Goal: Information Seeking & Learning: Compare options

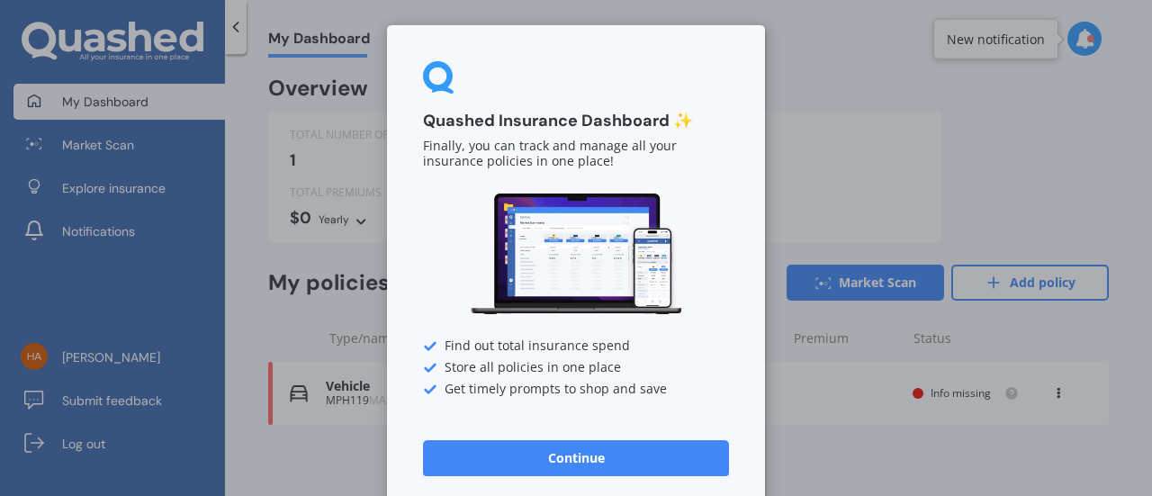
click at [641, 462] on button "Continue" at bounding box center [576, 458] width 306 height 36
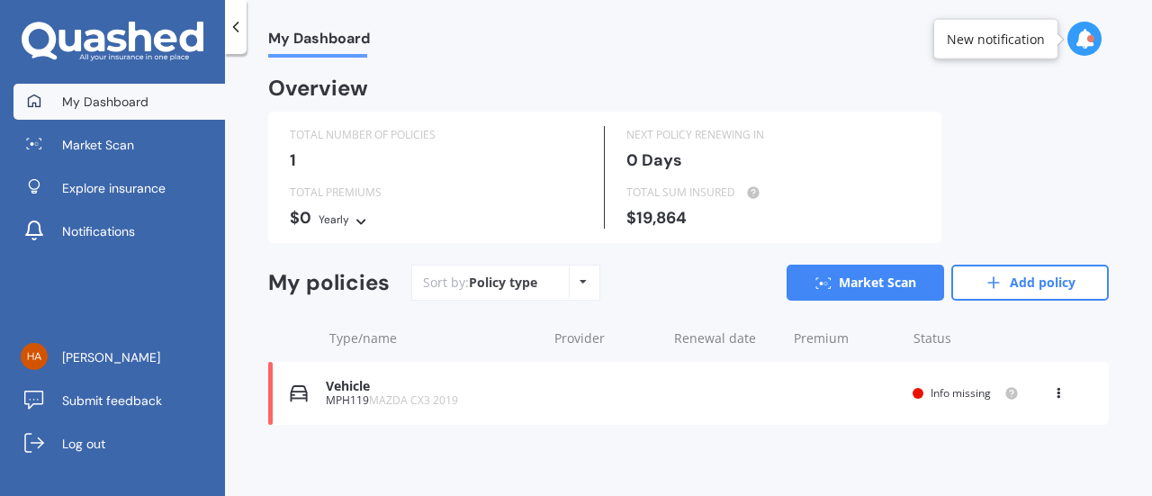
scroll to position [4, 0]
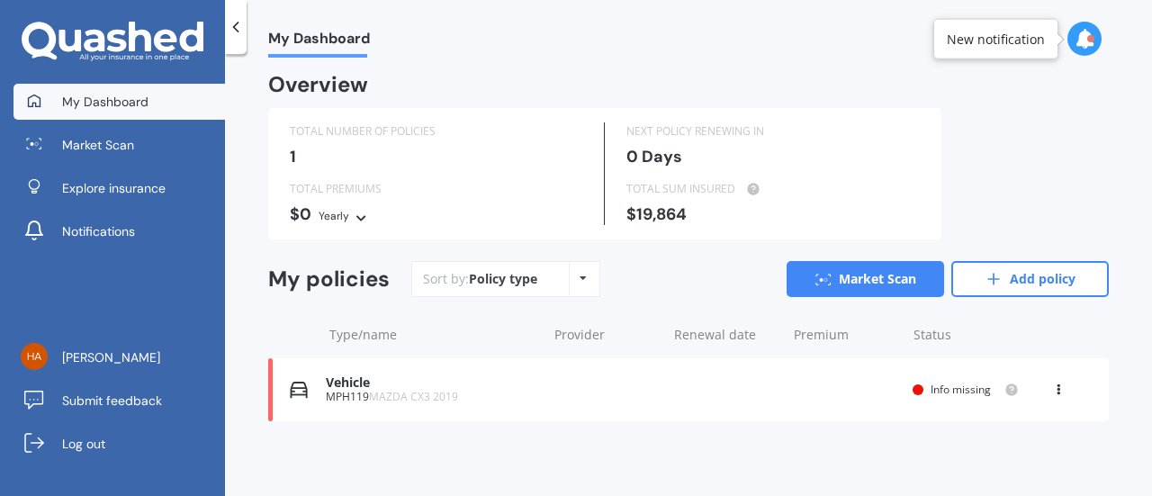
click at [580, 281] on icon at bounding box center [582, 278] width 7 height 11
click at [686, 464] on div "My Dashboard Overview TOTAL NUMBER OF POLICIES 1 NEXT POLICY RENEWING [DATE] TO…" at bounding box center [688, 279] width 927 height 442
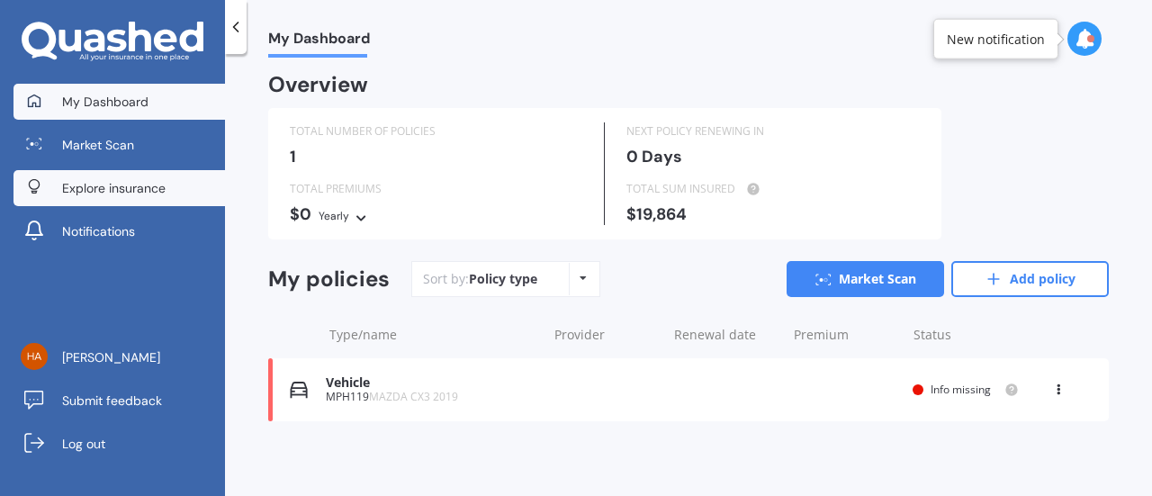
click at [79, 190] on span "Explore insurance" at bounding box center [113, 188] width 103 height 18
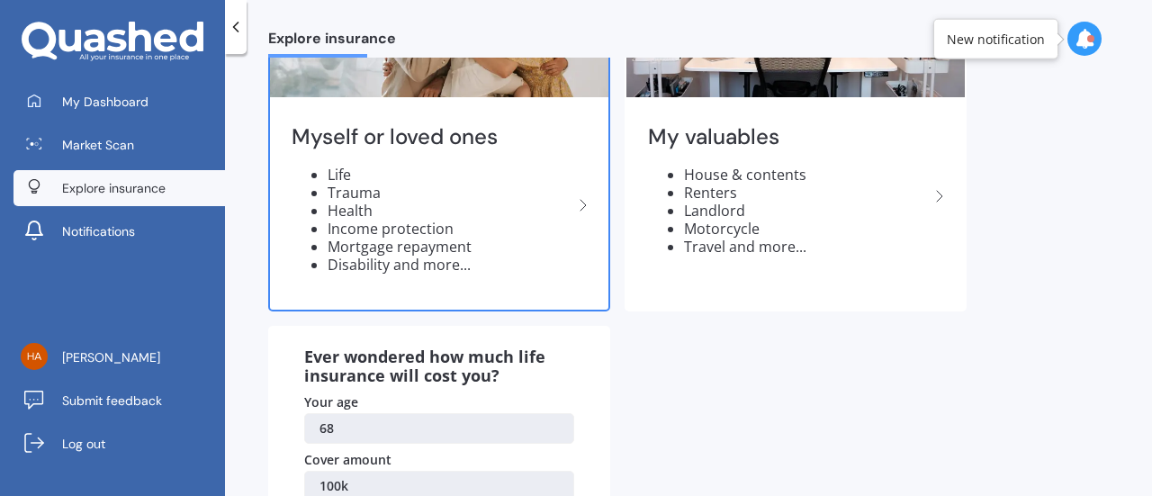
scroll to position [0, 0]
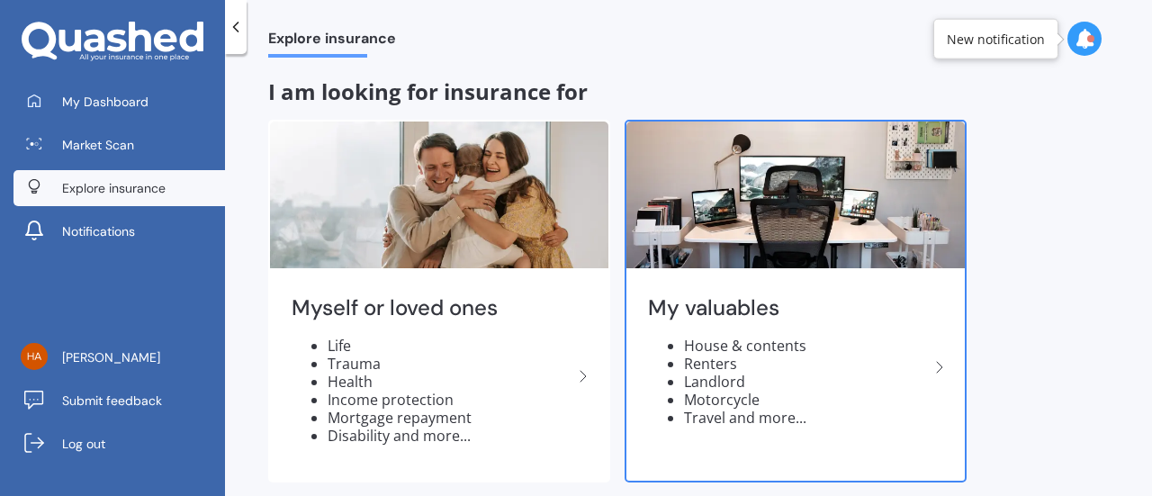
click at [721, 346] on li "House & contents" at bounding box center [806, 345] width 245 height 18
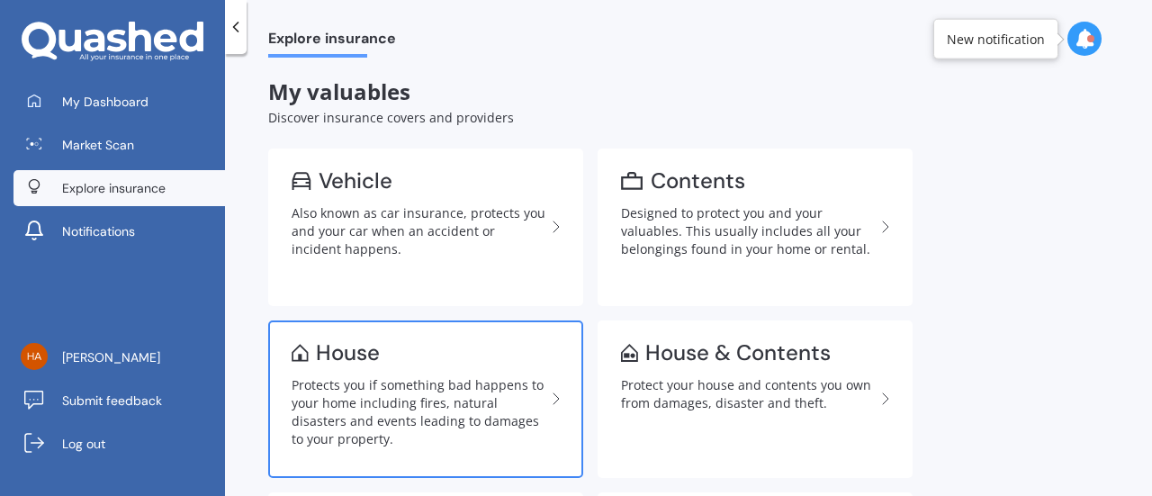
click at [412, 370] on link "House Protects you if something bad happens to your home including fires, natur…" at bounding box center [425, 398] width 315 height 157
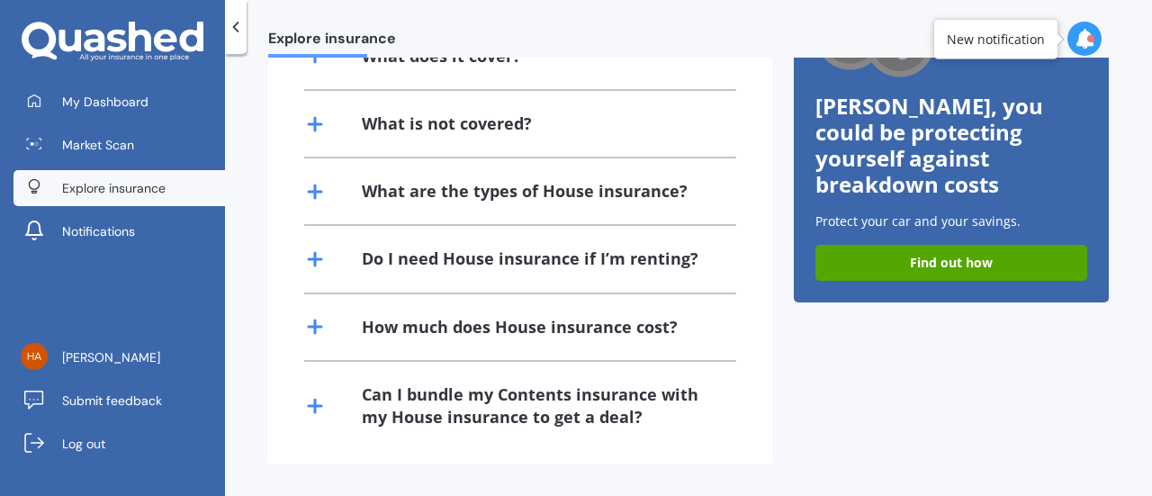
scroll to position [538, 0]
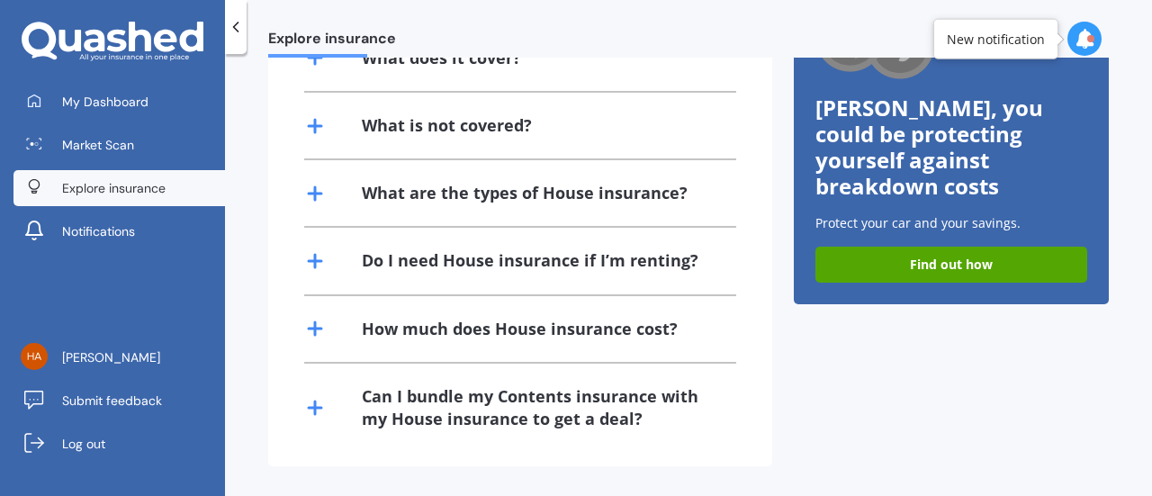
click at [669, 291] on div "Do I need House insurance if I’m renting?" at bounding box center [520, 261] width 432 height 66
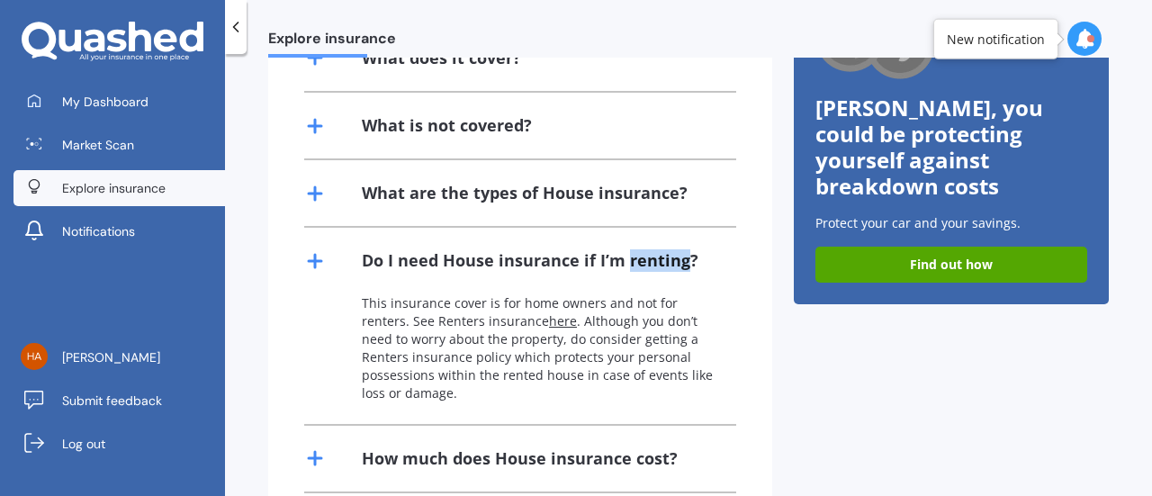
click at [669, 291] on div "Do I need House insurance if I’m renting?" at bounding box center [520, 261] width 432 height 66
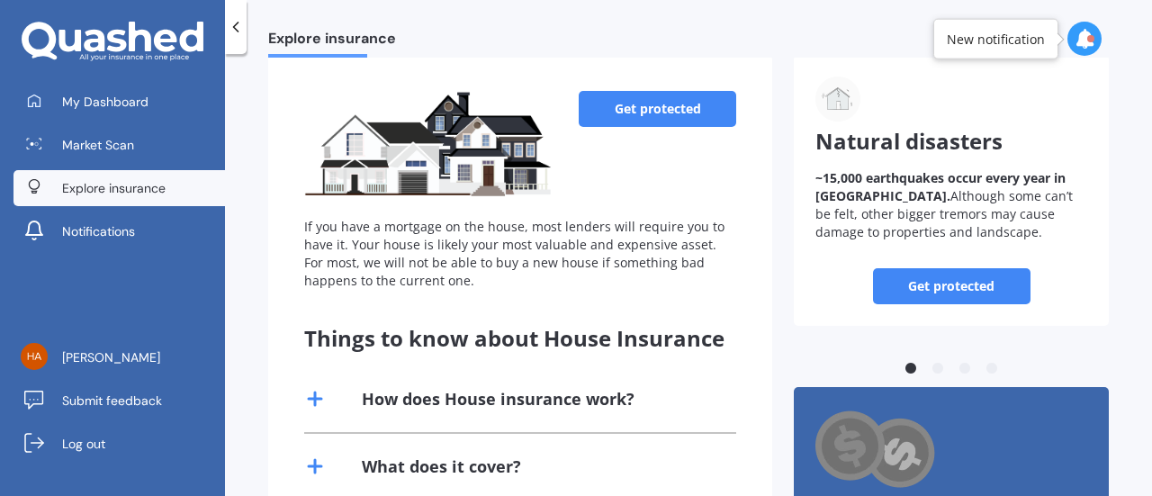
scroll to position [0, 0]
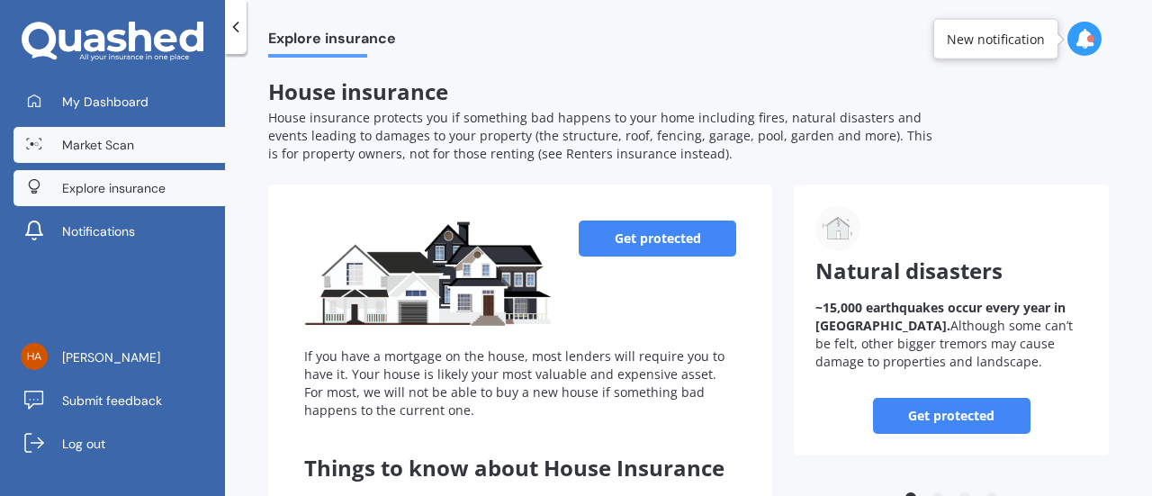
click at [138, 145] on link "Market Scan" at bounding box center [118, 145] width 211 height 36
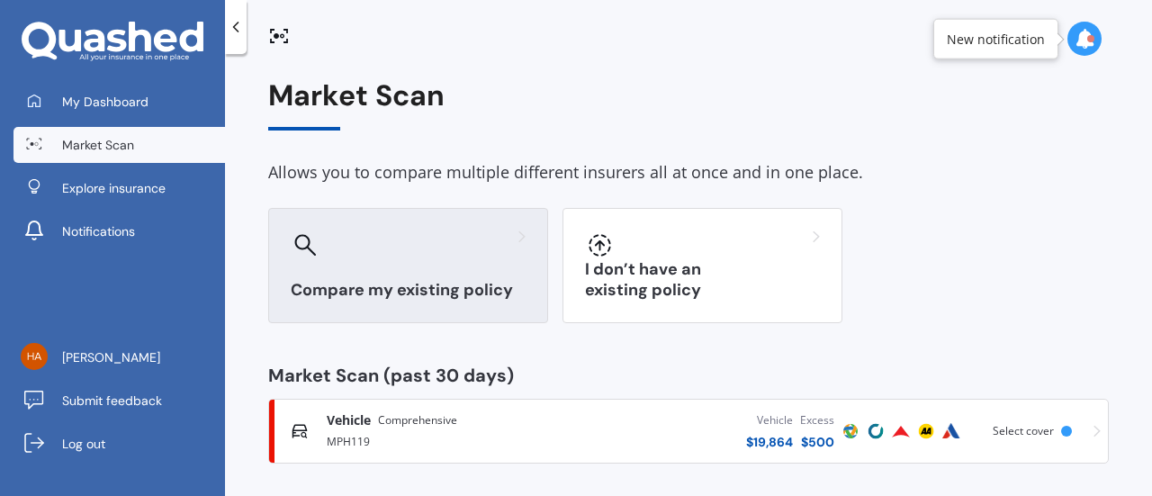
click at [454, 293] on h3 "Compare my existing policy" at bounding box center [408, 290] width 235 height 21
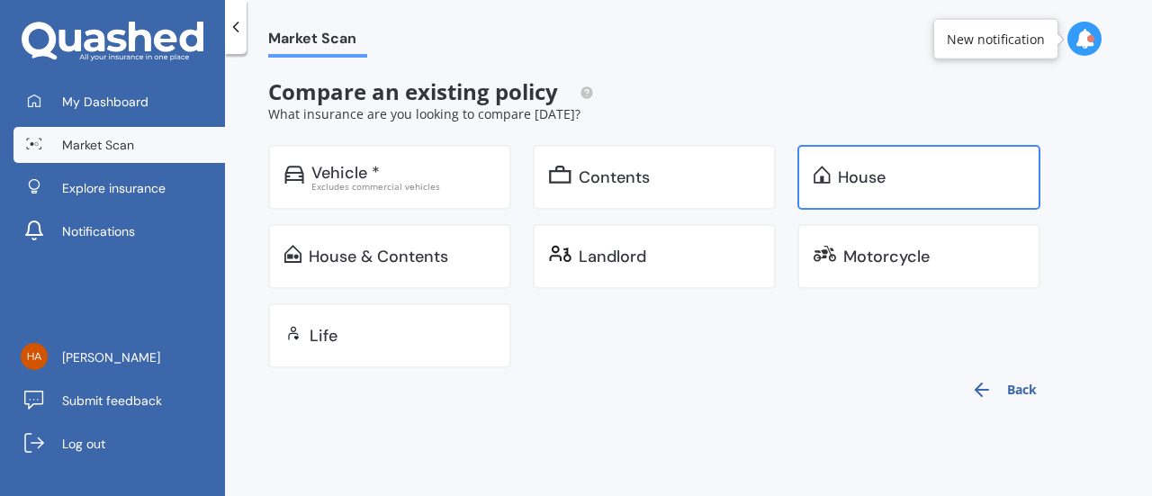
click at [851, 188] on div "House" at bounding box center [918, 177] width 243 height 65
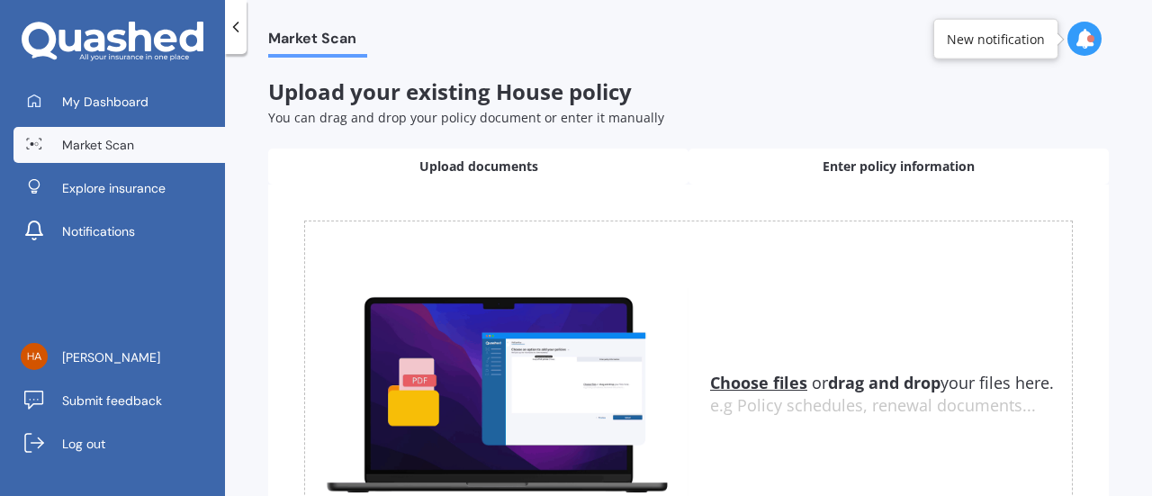
click at [849, 164] on span "Enter policy information" at bounding box center [898, 166] width 152 height 18
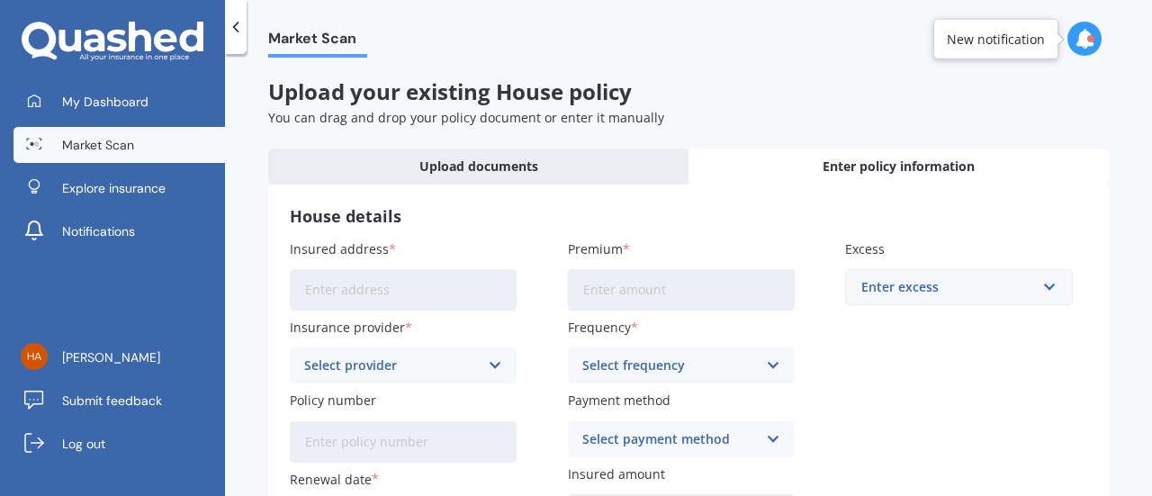
click at [446, 293] on input "Insured address" at bounding box center [403, 289] width 227 height 41
type input "[STREET_ADDRESS][PERSON_NAME]"
click at [611, 291] on input "Premium" at bounding box center [681, 289] width 227 height 41
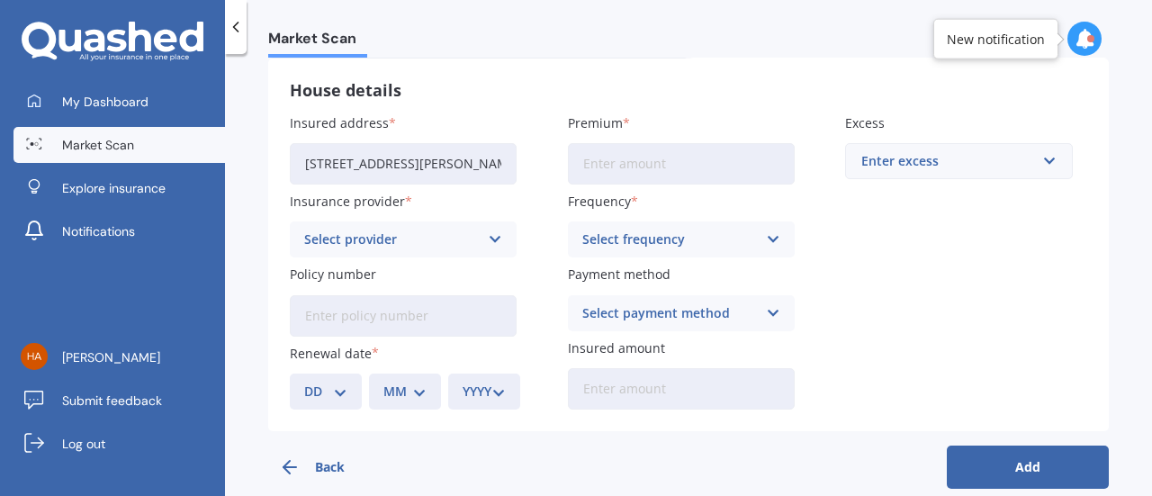
scroll to position [126, 0]
type input "$2,533.00"
click at [766, 239] on icon at bounding box center [773, 239] width 15 height 20
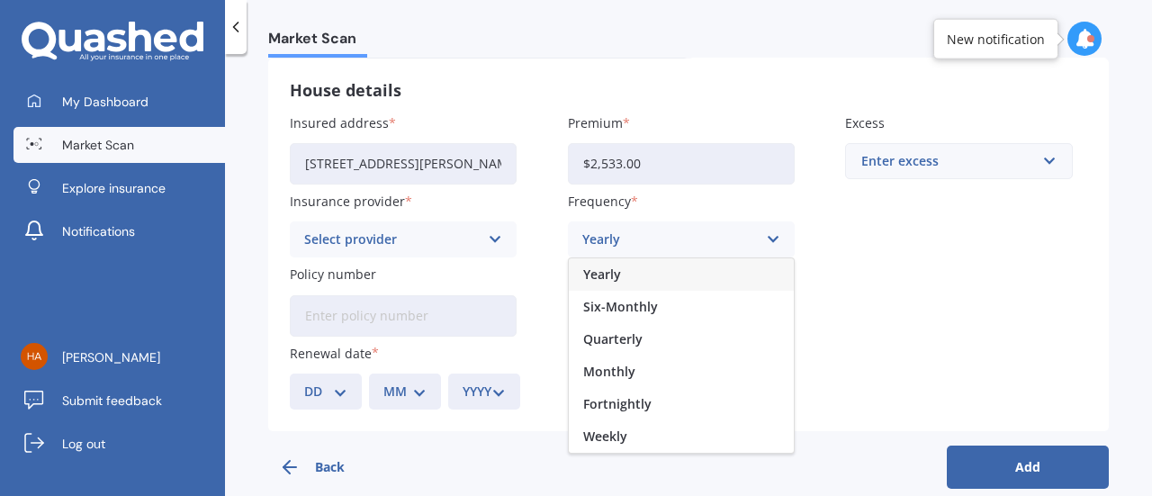
click at [670, 271] on div "Yearly" at bounding box center [681, 274] width 225 height 32
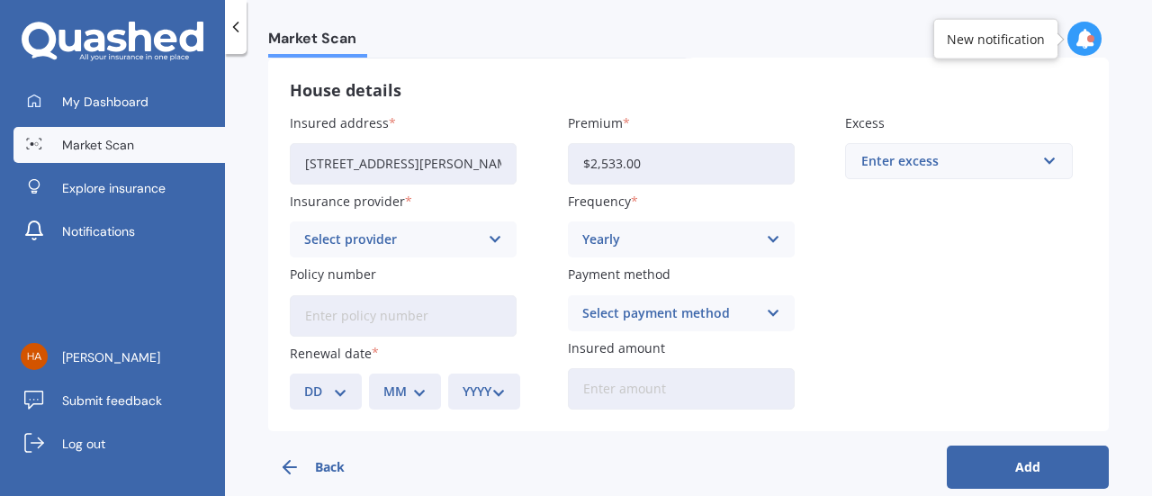
click at [768, 316] on icon at bounding box center [773, 313] width 15 height 20
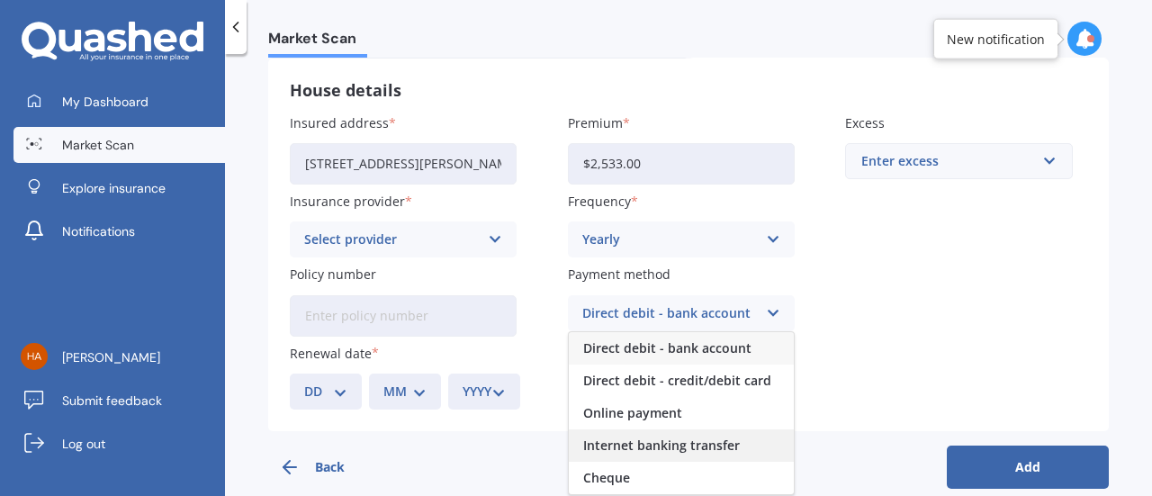
click at [652, 447] on span "Internet banking transfer" at bounding box center [661, 445] width 157 height 13
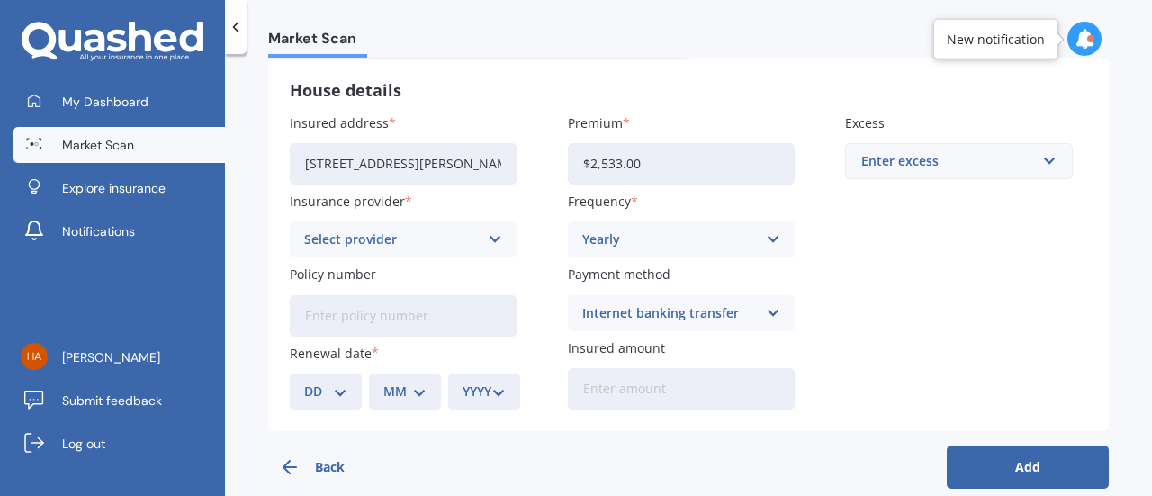
click at [448, 311] on input "Policy number" at bounding box center [403, 315] width 227 height 41
type input "P00005098069"
click at [339, 396] on select "DD 01 02 03 04 05 06 07 08 09 10 11 12 13 14 15 16 17 18 19 20 21 22 23 24 25 2…" at bounding box center [325, 391] width 43 height 20
select select "20"
click at [304, 381] on select "DD 01 02 03 04 05 06 07 08 09 10 11 12 13 14 15 16 17 18 19 20 21 22 23 24 25 2…" at bounding box center [325, 391] width 43 height 20
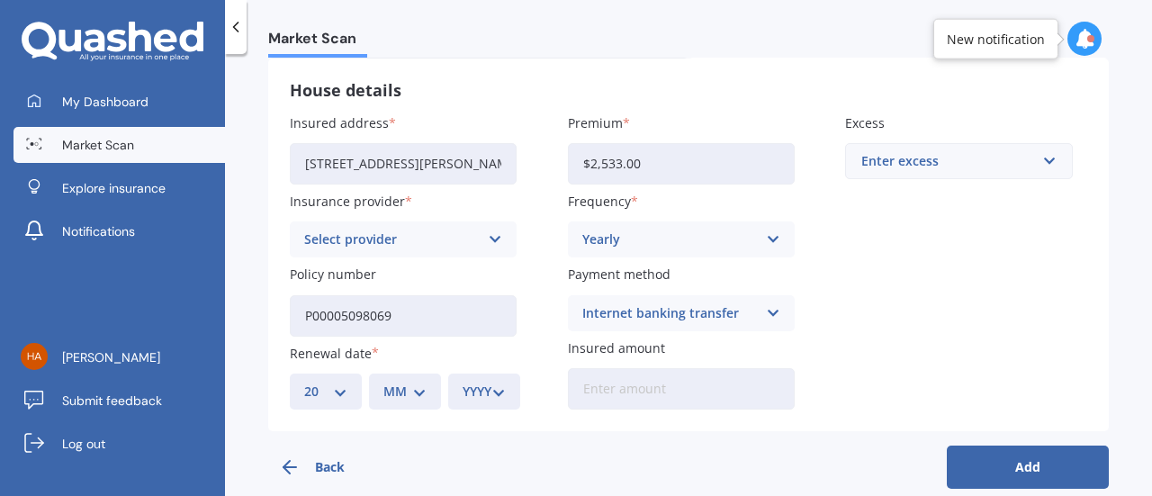
click at [407, 397] on select "MM 01 02 03 04 05 06 07 08 09 10 11 12" at bounding box center [404, 391] width 43 height 20
select select "09"
click at [383, 381] on select "MM 01 02 03 04 05 06 07 08 09 10 11 12" at bounding box center [404, 391] width 43 height 20
click at [495, 391] on select "YYYY 2027 2026 2025 2024 2023 2022 2021 2020 2019 2018 2017 2016 2015 2014 2013…" at bounding box center [483, 391] width 43 height 20
select select "2025"
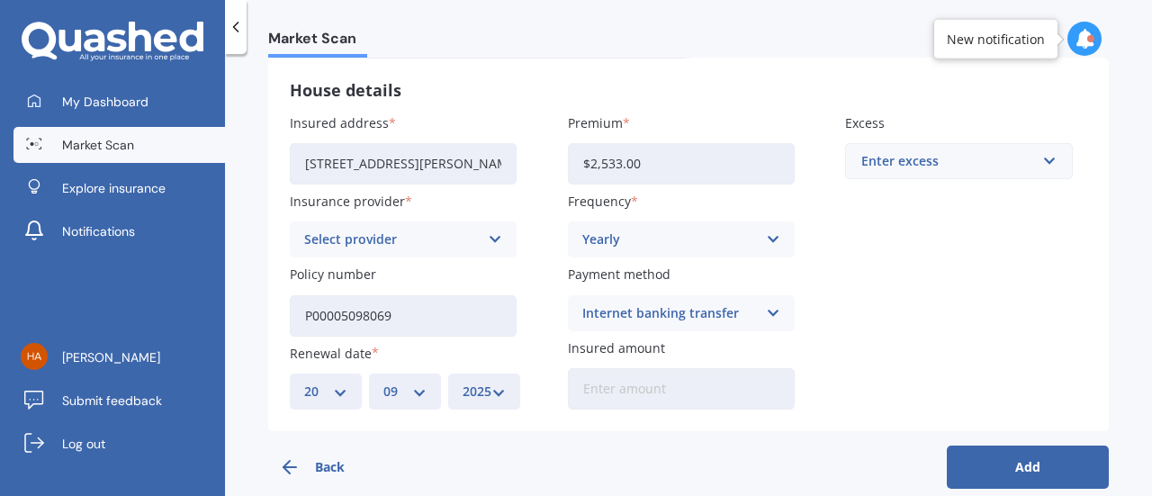
click at [462, 381] on select "YYYY 2027 2026 2025 2024 2023 2022 2021 2020 2019 2018 2017 2016 2015 2014 2013…" at bounding box center [483, 391] width 43 height 20
click at [610, 383] on input "Insured amount" at bounding box center [681, 388] width 227 height 41
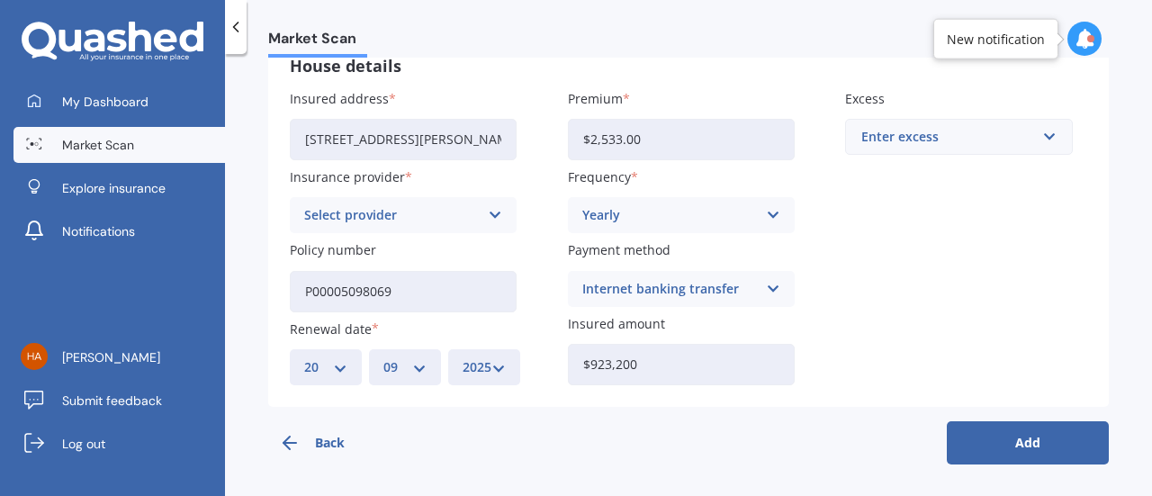
type input "$923,200"
click at [973, 449] on button "Add" at bounding box center [1027, 442] width 162 height 43
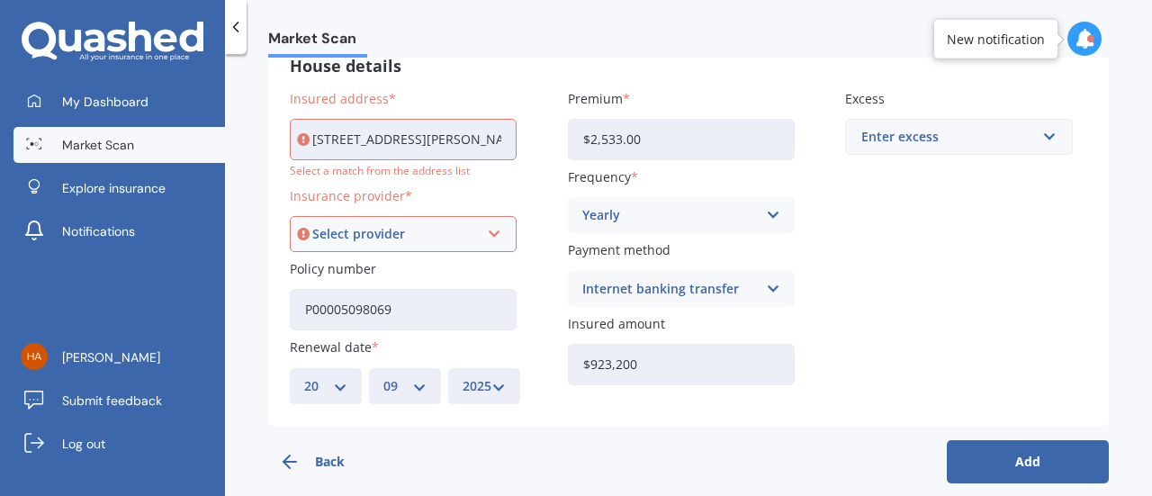
click at [937, 130] on div "Enter excess" at bounding box center [947, 137] width 173 height 20
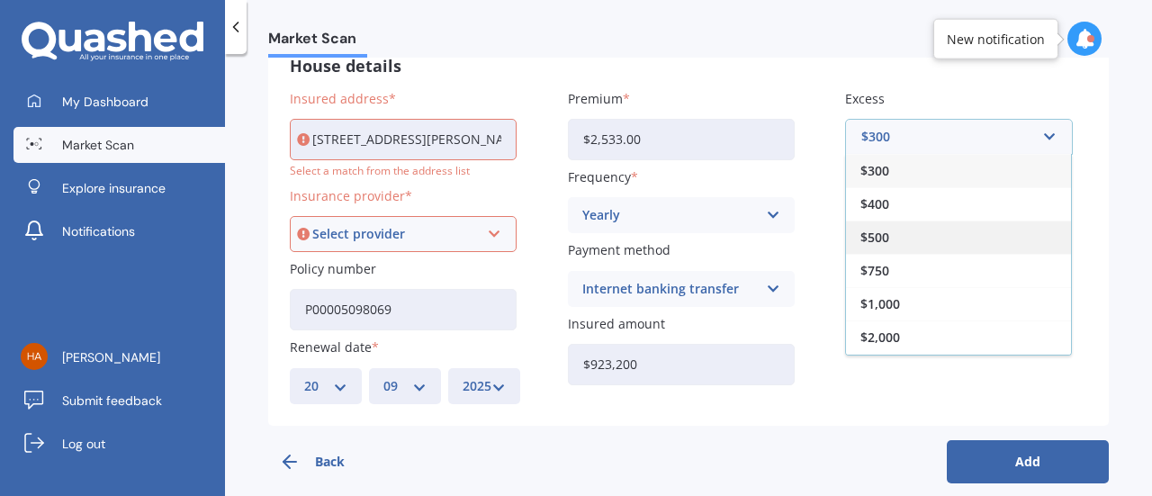
click at [895, 237] on div "$500" at bounding box center [958, 236] width 225 height 33
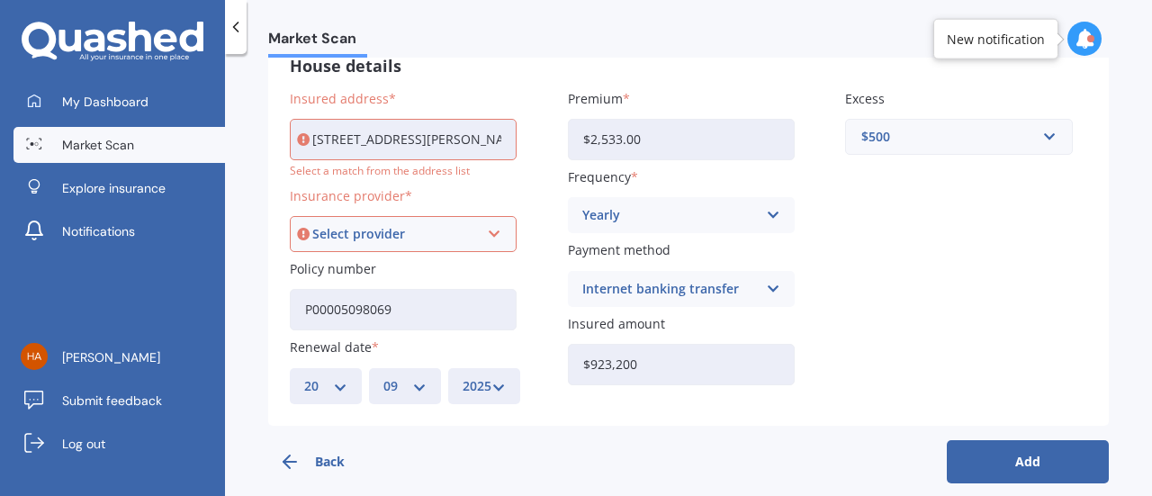
click at [457, 141] on input "[STREET_ADDRESS][PERSON_NAME]" at bounding box center [403, 139] width 227 height 41
click at [442, 233] on div "Select provider" at bounding box center [395, 234] width 166 height 20
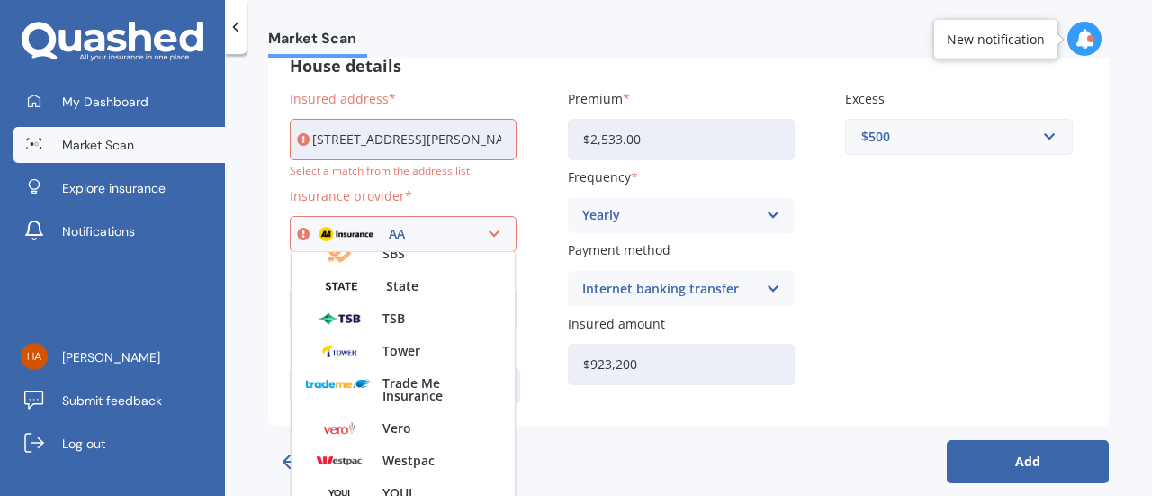
scroll to position [509, 0]
click at [392, 357] on span "Tower" at bounding box center [401, 351] width 38 height 13
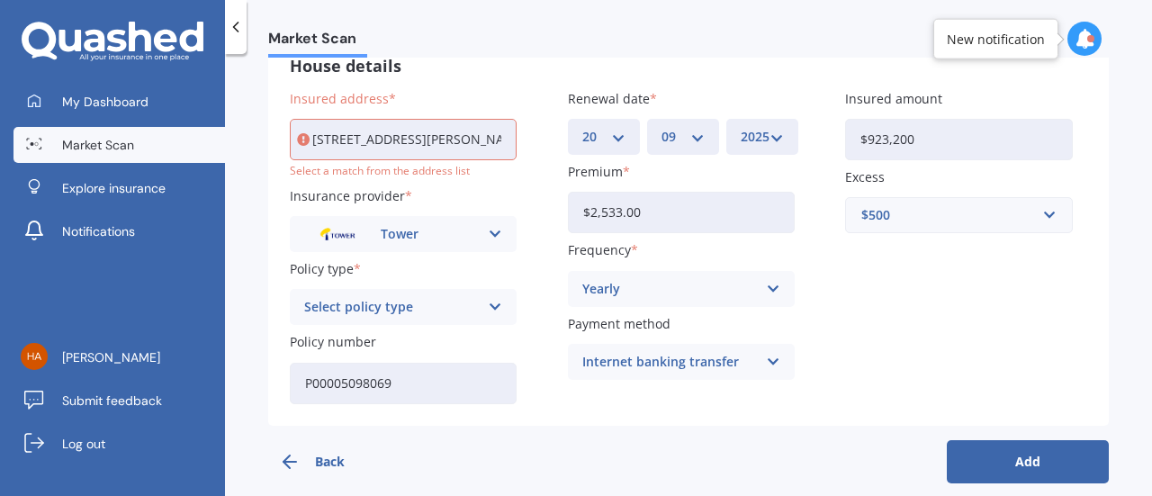
click at [498, 140] on input "[STREET_ADDRESS][PERSON_NAME]" at bounding box center [403, 139] width 227 height 41
click at [506, 140] on input "[STREET_ADDRESS][PERSON_NAME]" at bounding box center [403, 139] width 227 height 41
type input "0"
type input "[STREET_ADDRESS]"
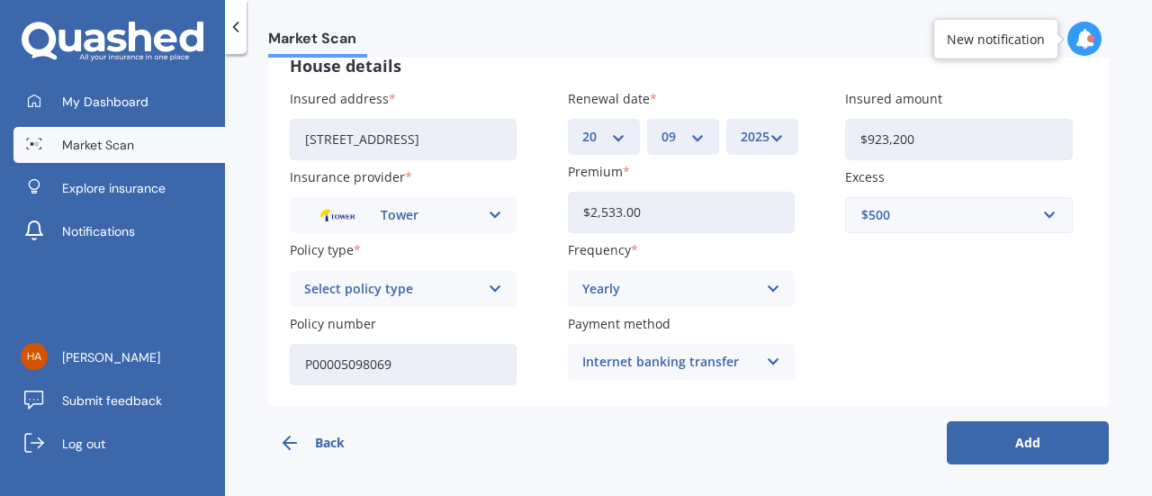
click at [984, 433] on button "Add" at bounding box center [1027, 442] width 162 height 43
click at [489, 286] on icon at bounding box center [494, 289] width 15 height 20
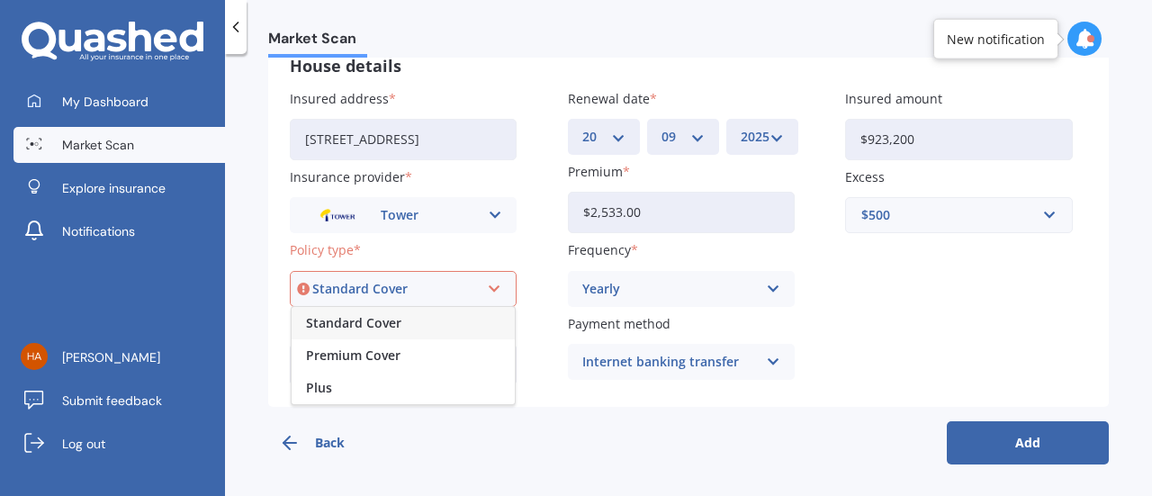
click at [489, 286] on icon at bounding box center [494, 289] width 15 height 20
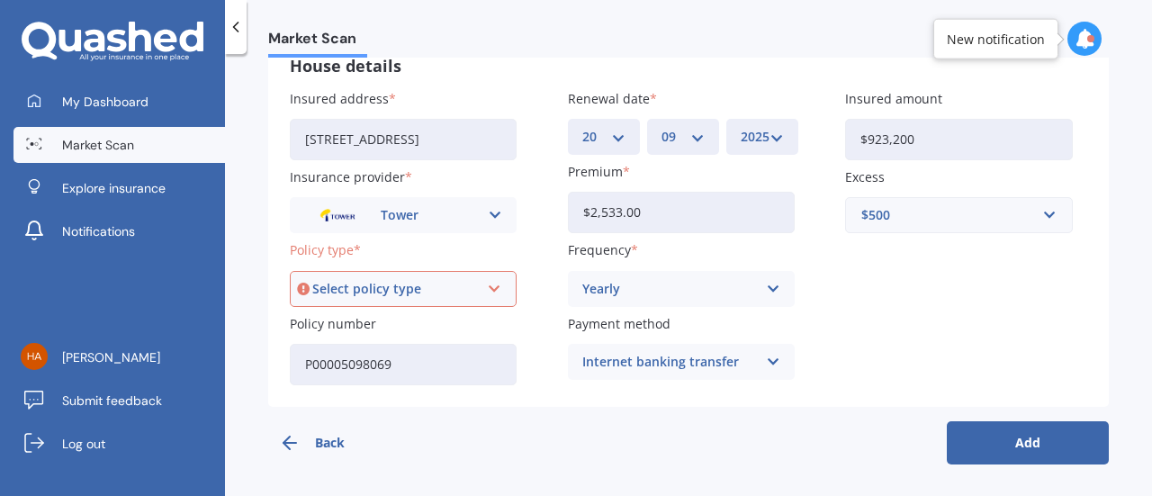
click at [489, 286] on icon at bounding box center [494, 289] width 15 height 20
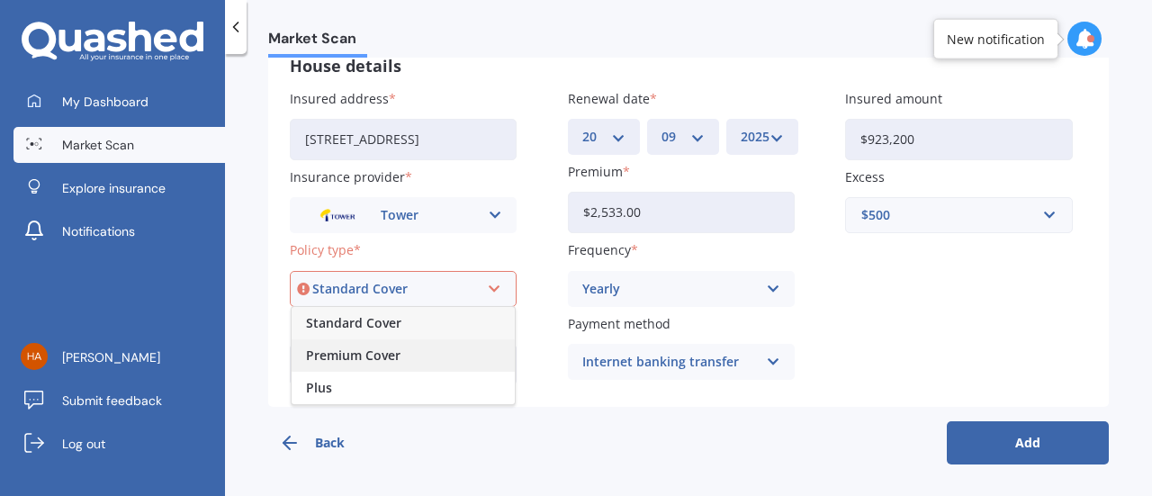
click at [396, 360] on span "Premium Cover" at bounding box center [353, 355] width 94 height 13
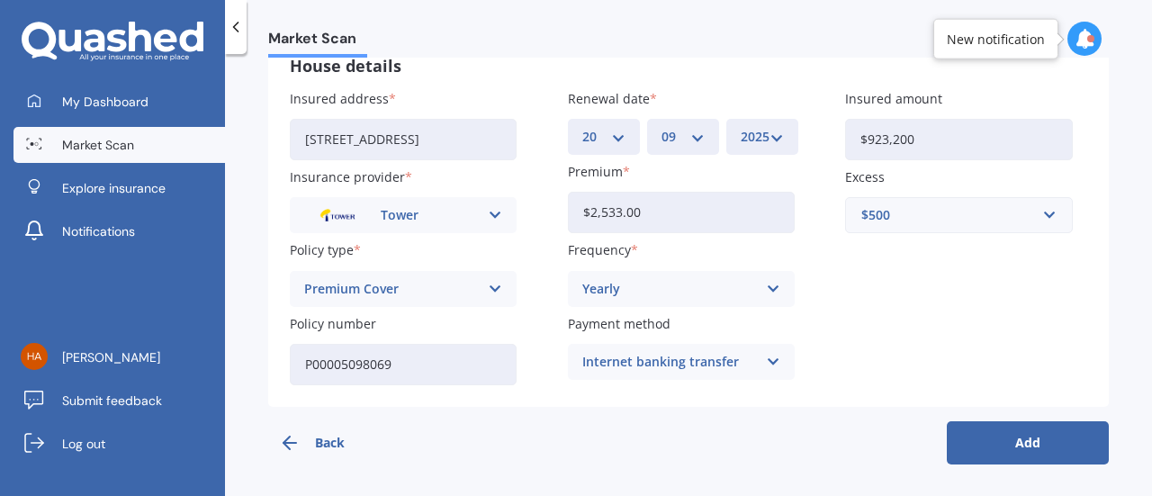
click at [1035, 441] on button "Add" at bounding box center [1027, 442] width 162 height 43
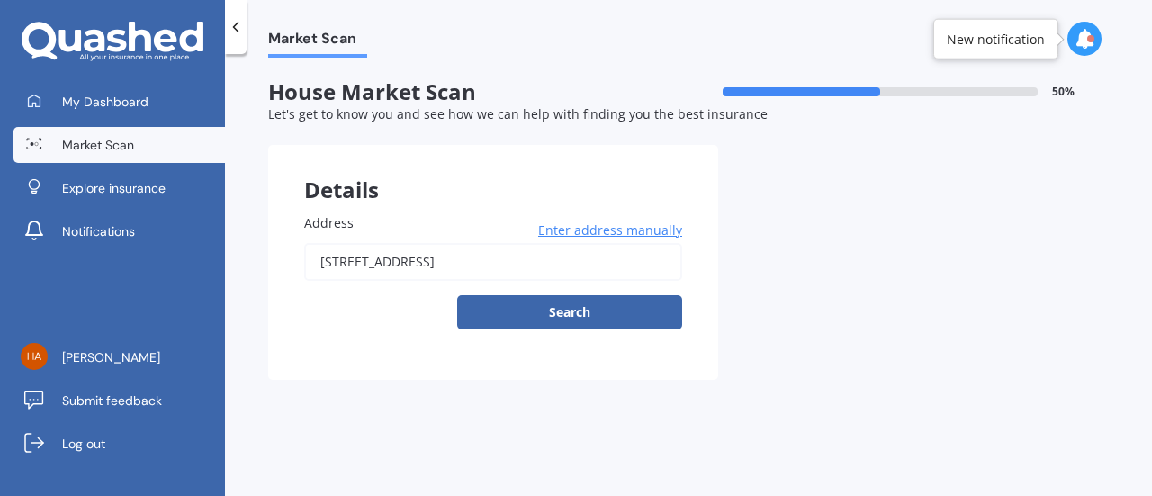
click at [615, 257] on input "[STREET_ADDRESS]" at bounding box center [493, 262] width 378 height 38
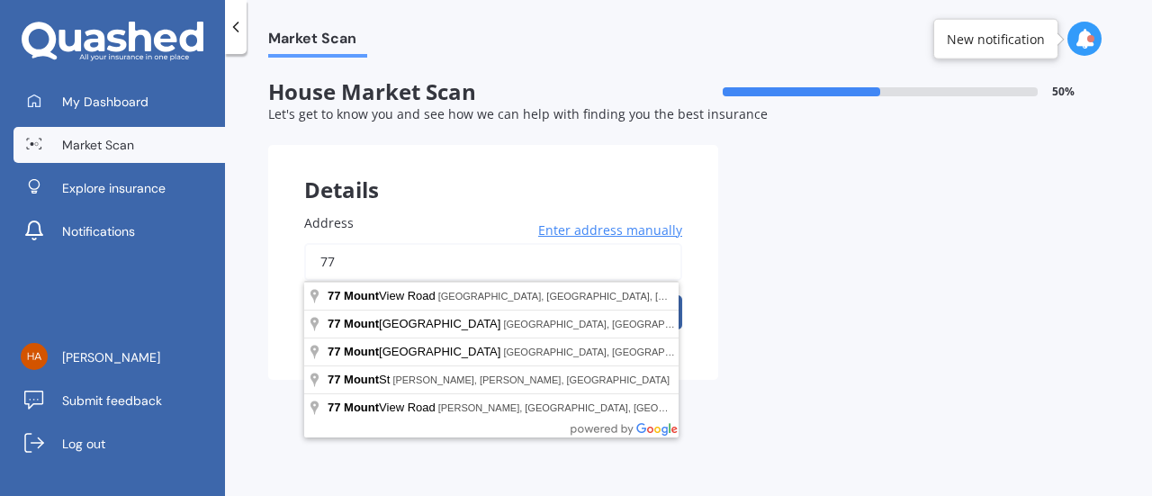
type input "7"
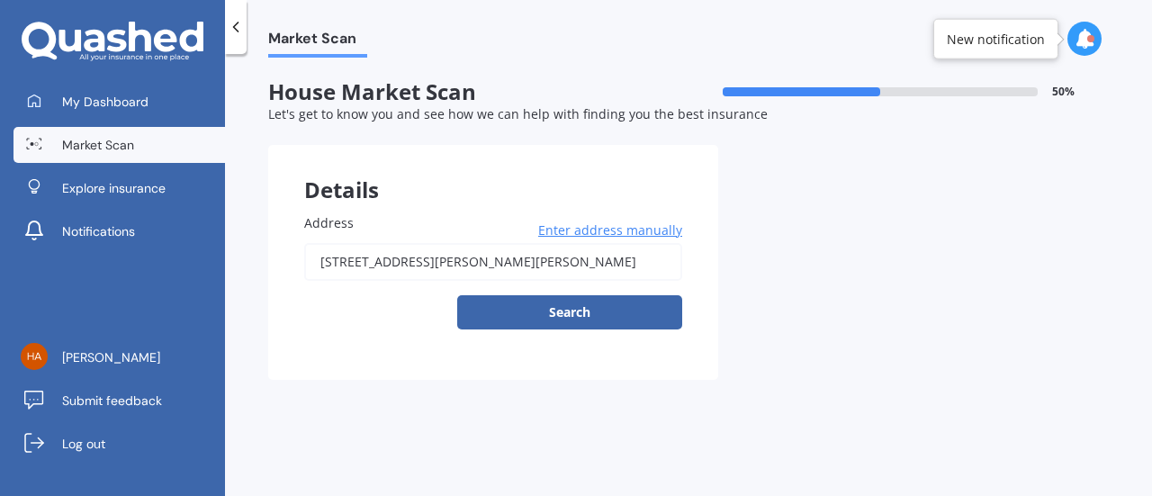
type input "[STREET_ADDRESS][PERSON_NAME][PERSON_NAME]"
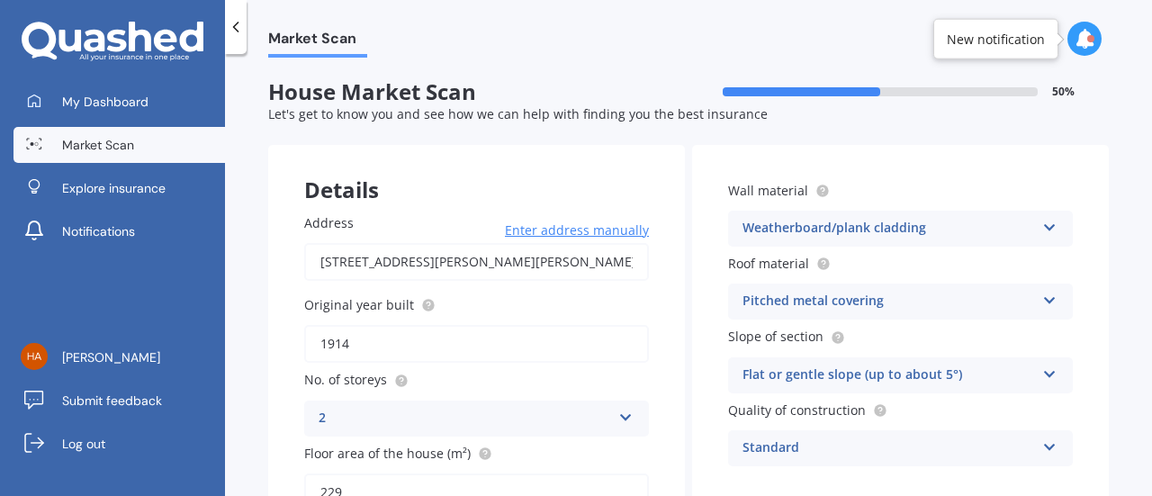
drag, startPoint x: 466, startPoint y: 389, endPoint x: 248, endPoint y: 411, distance: 218.9
click at [248, 411] on div "Market Scan House Market Scan 50 % Let's get to know you and see how we can hel…" at bounding box center [688, 279] width 927 height 442
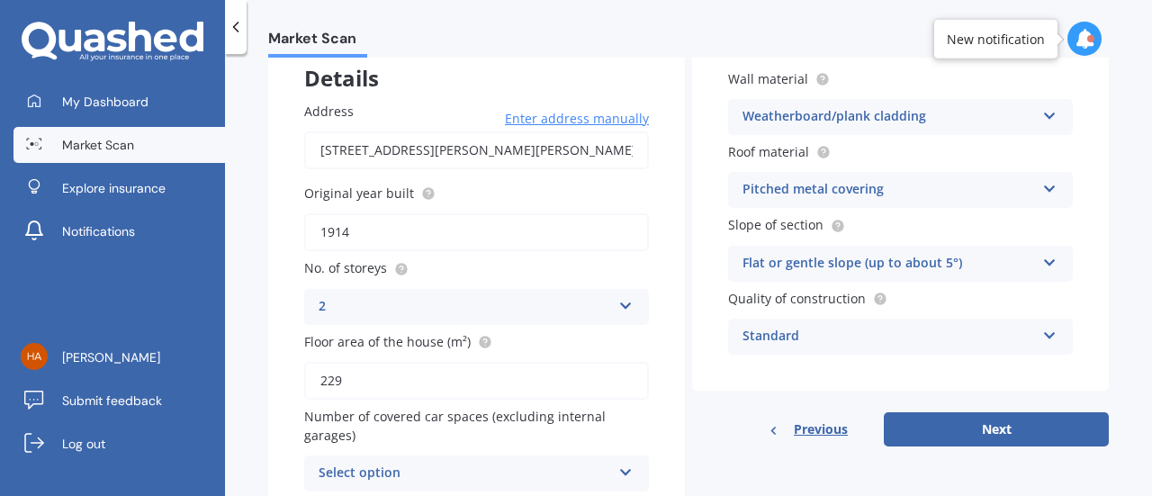
scroll to position [131, 0]
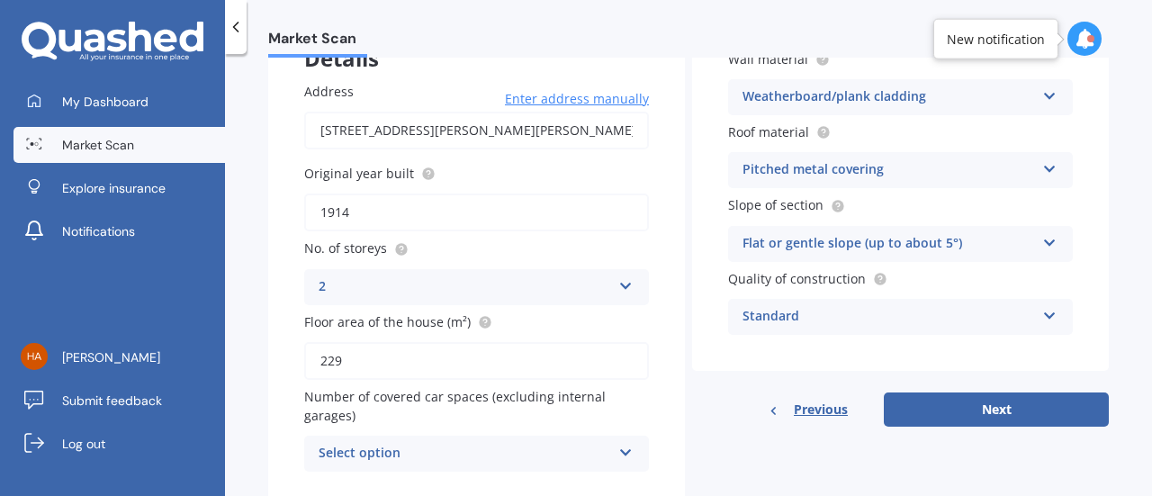
click at [386, 206] on input "1914" at bounding box center [476, 212] width 345 height 38
type input "1910"
click at [624, 285] on icon at bounding box center [625, 282] width 15 height 13
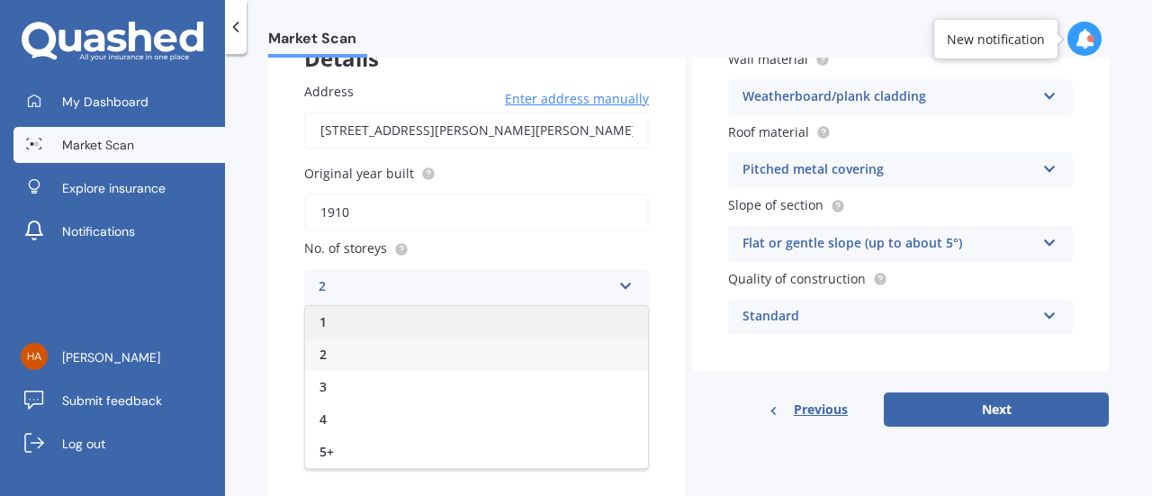
click at [356, 321] on div "1" at bounding box center [476, 322] width 343 height 32
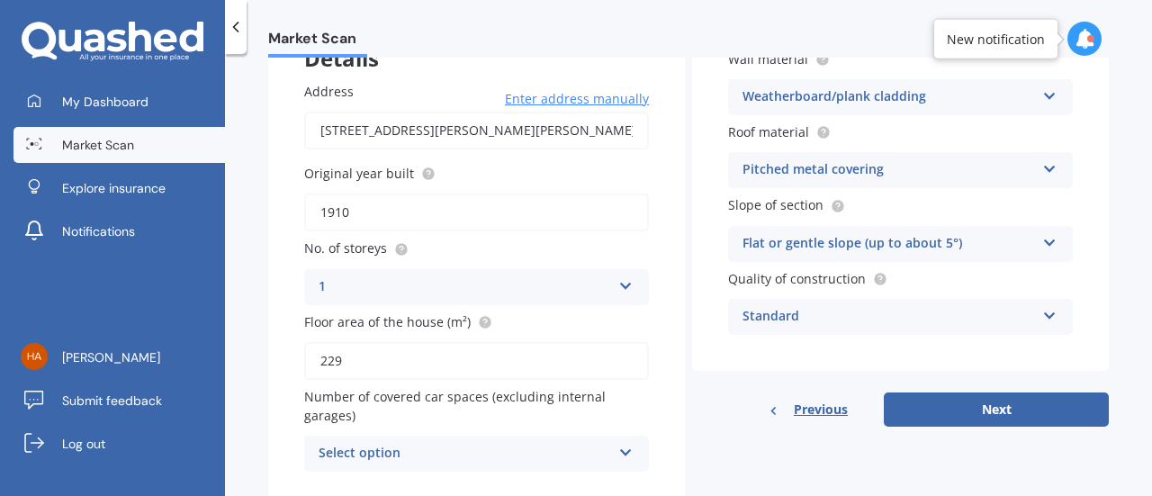
drag, startPoint x: 345, startPoint y: 357, endPoint x: 242, endPoint y: 348, distance: 103.0
click at [242, 348] on div "Market Scan House Market Scan 50 % Let's get to know you and see how we can hel…" at bounding box center [688, 279] width 927 height 442
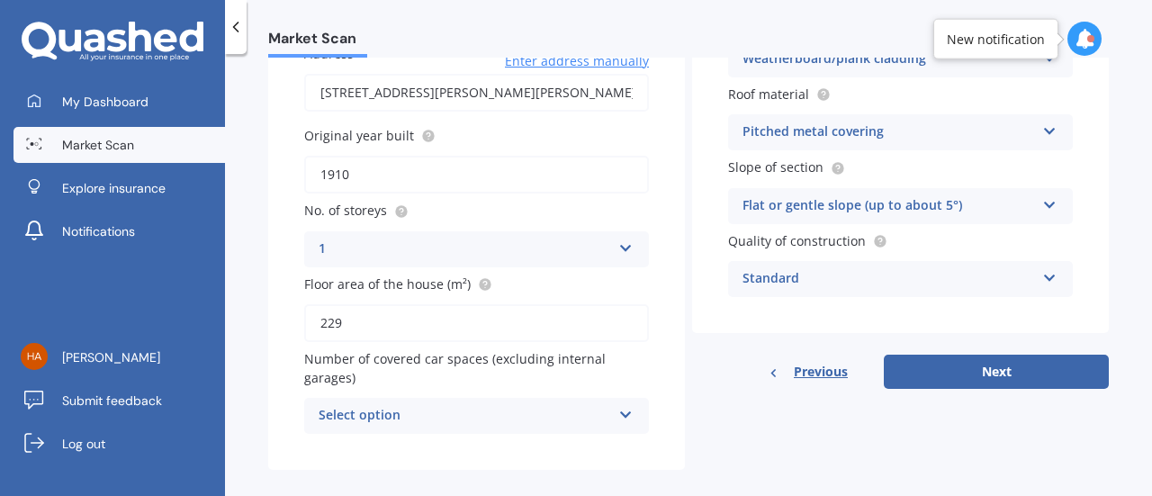
scroll to position [171, 0]
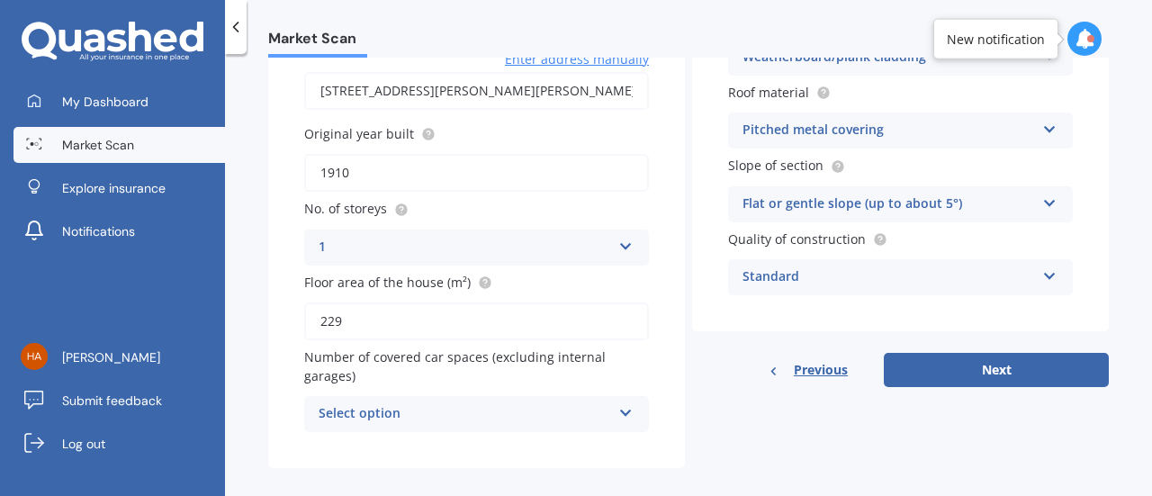
click at [344, 321] on input "229" at bounding box center [476, 321] width 345 height 38
type input "2"
type input "208"
click at [622, 416] on icon at bounding box center [625, 409] width 15 height 13
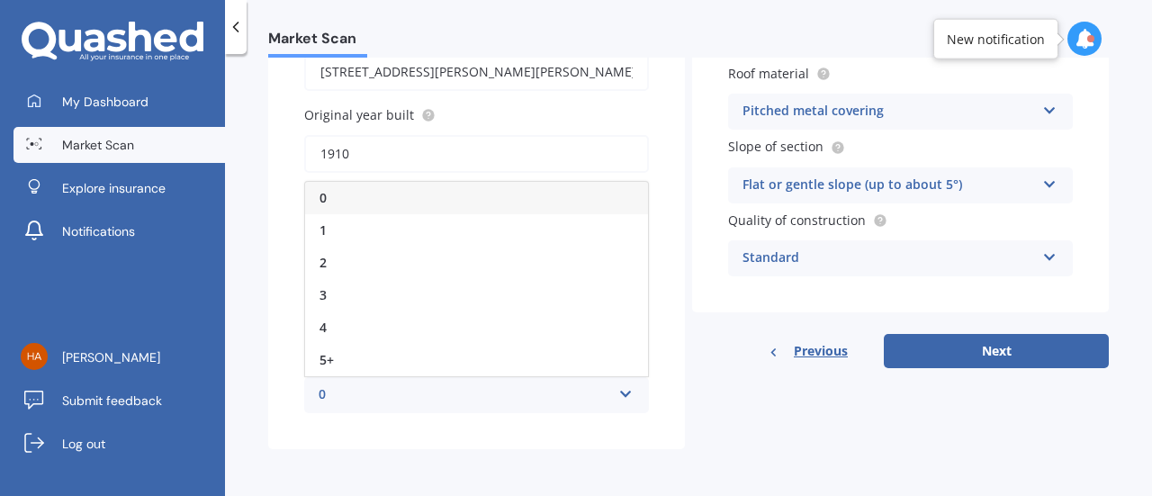
scroll to position [0, 0]
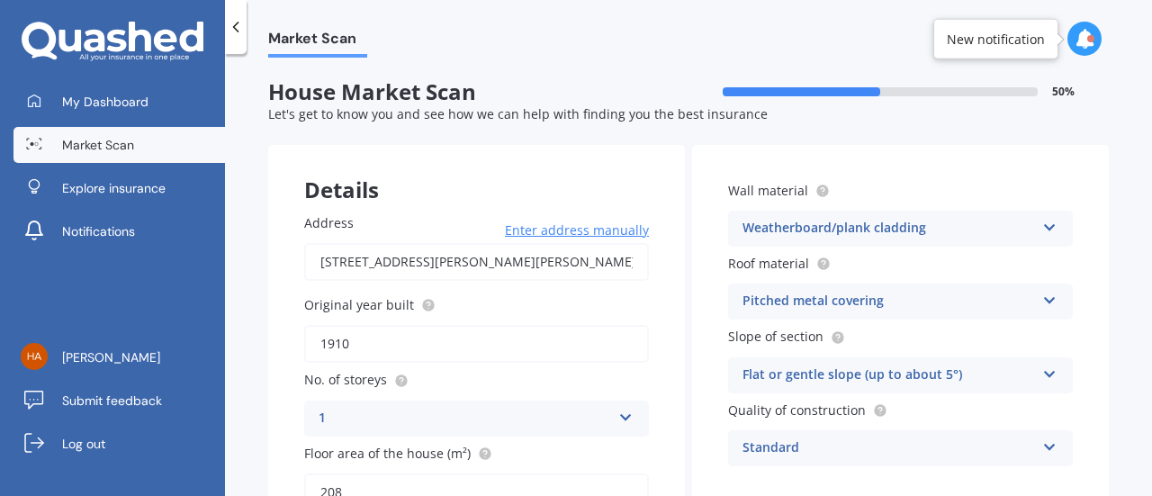
drag, startPoint x: 268, startPoint y: 336, endPoint x: 273, endPoint y: 411, distance: 75.8
click at [273, 411] on div "Address [STREET_ADDRESS][PERSON_NAME][PERSON_NAME] Enter address manually Searc…" at bounding box center [476, 408] width 417 height 462
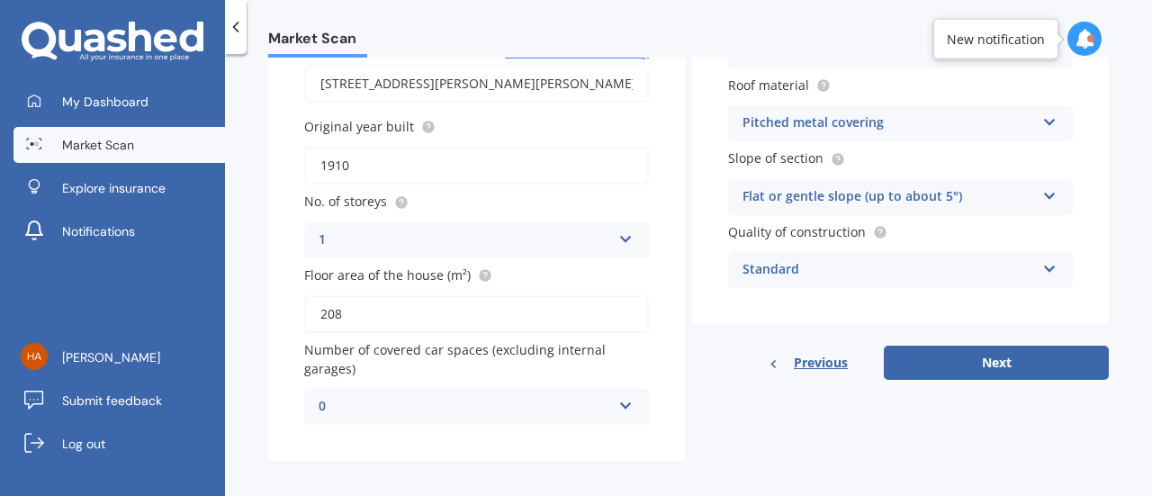
scroll to position [180, 0]
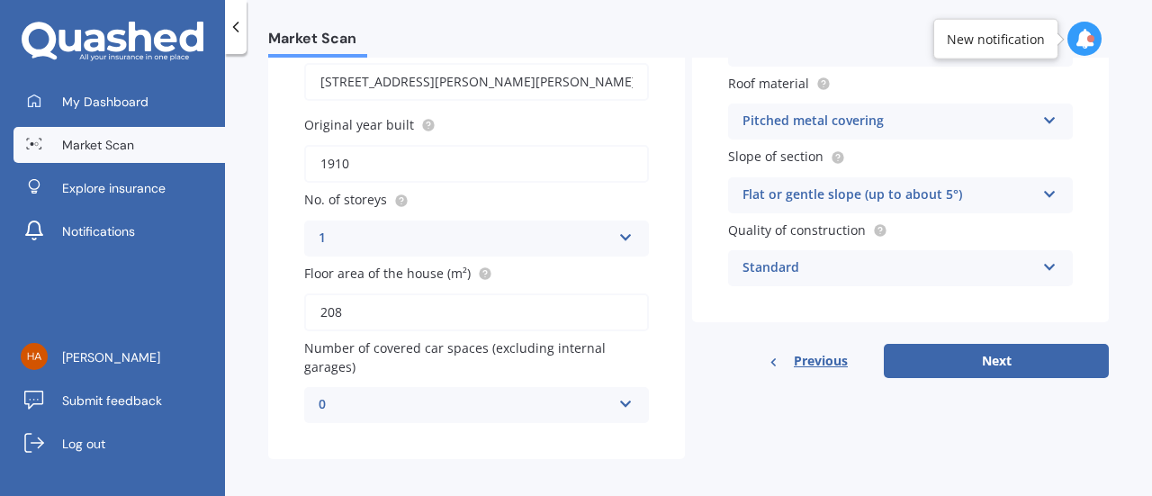
click at [620, 406] on icon at bounding box center [625, 400] width 15 height 13
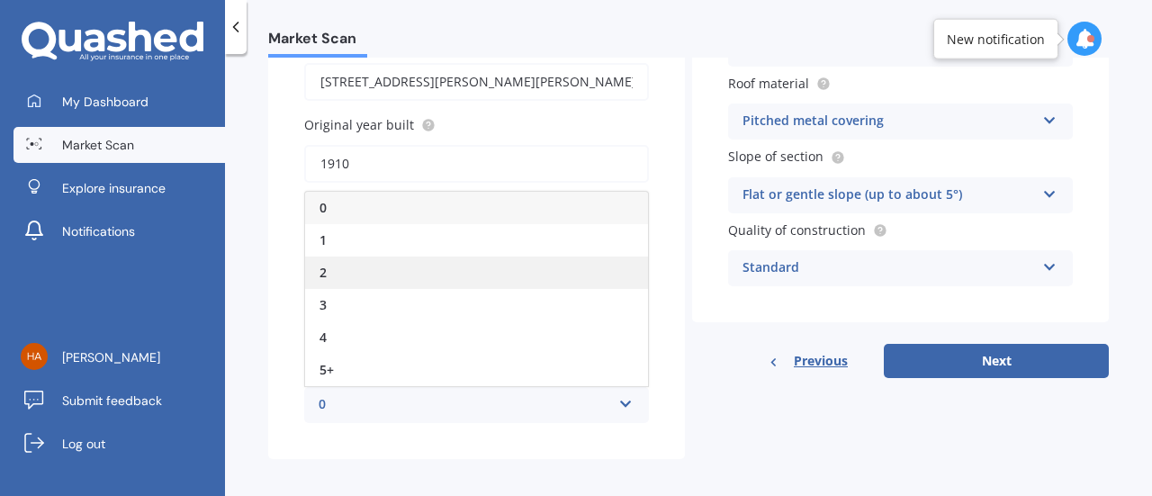
click at [334, 272] on div "2" at bounding box center [476, 272] width 343 height 32
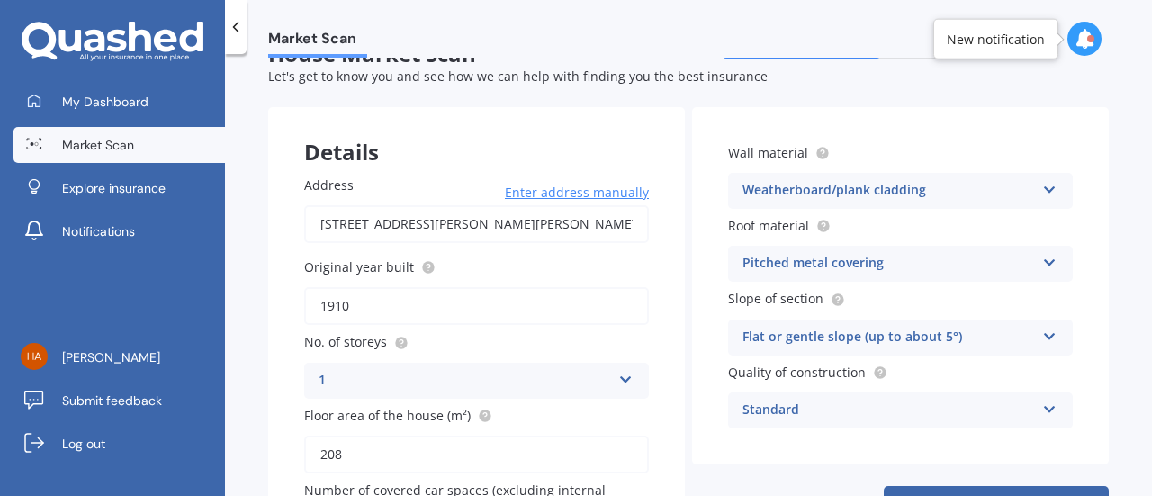
scroll to position [0, 0]
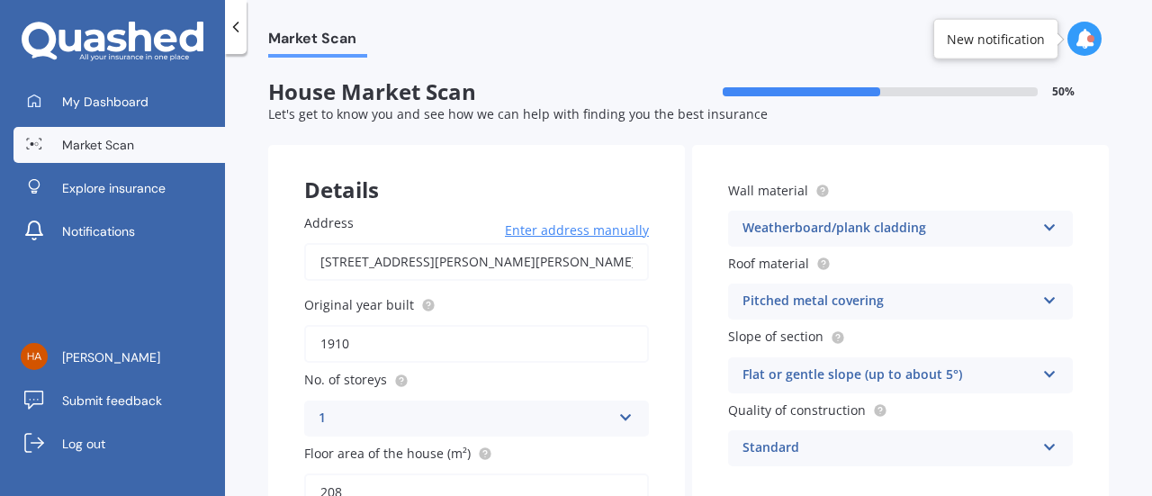
click at [1042, 301] on icon at bounding box center [1049, 297] width 15 height 13
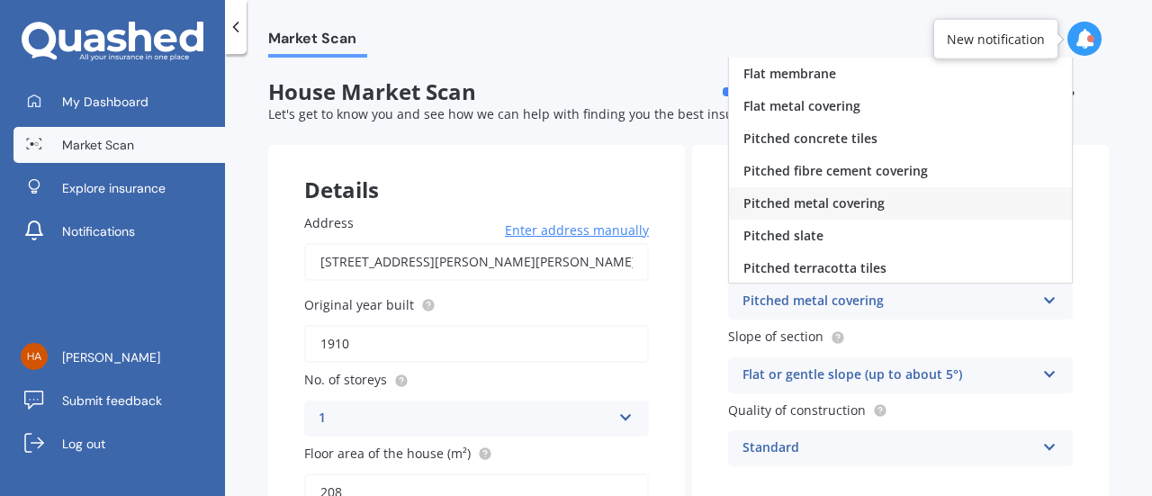
scroll to position [188, 0]
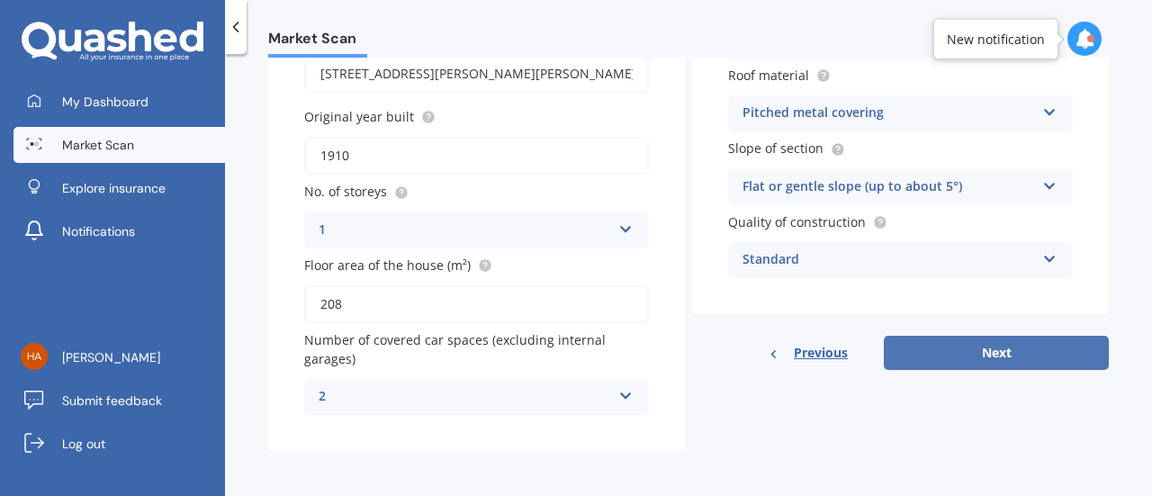
click at [946, 358] on button "Next" at bounding box center [995, 353] width 225 height 34
select select "19"
select select "04"
select select "1957"
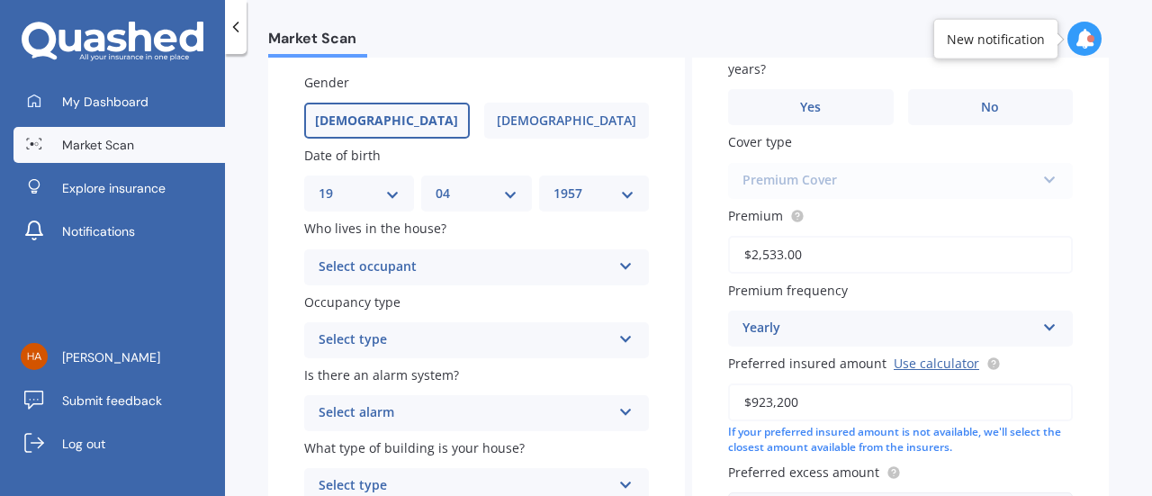
scroll to position [142, 0]
click at [624, 265] on icon at bounding box center [625, 261] width 15 height 13
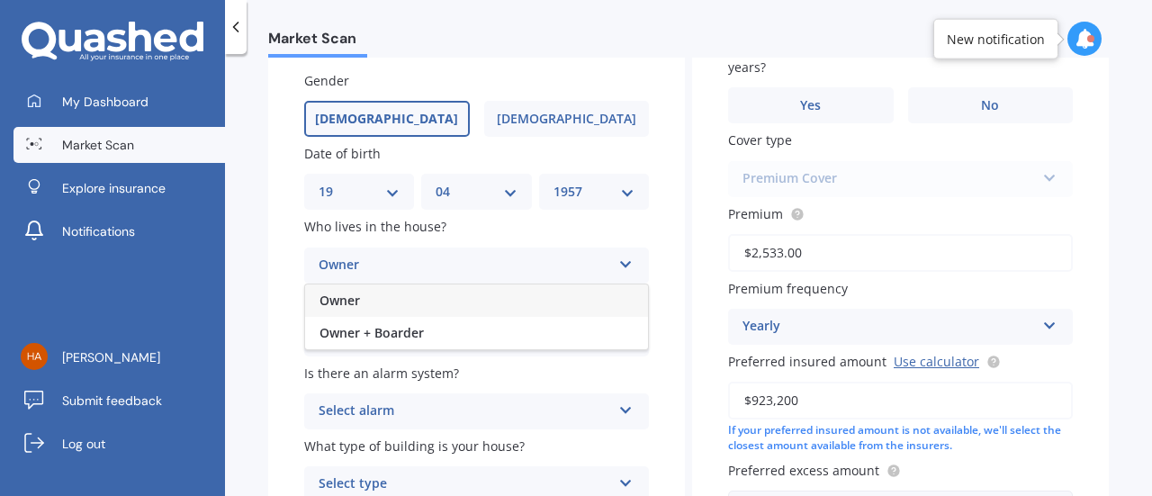
click at [335, 306] on span "Owner" at bounding box center [339, 299] width 40 height 17
click at [624, 334] on icon at bounding box center [625, 333] width 15 height 13
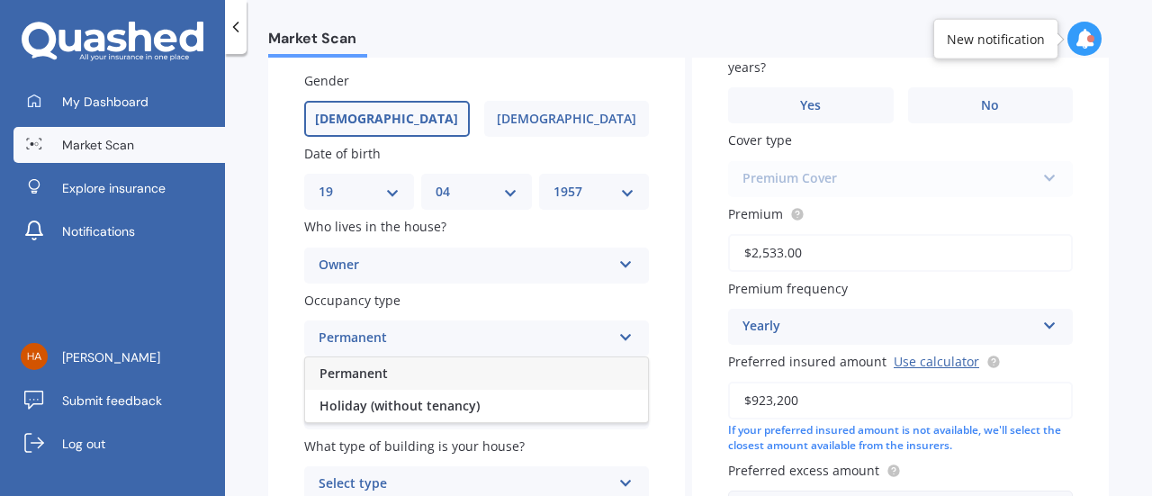
click at [470, 373] on div "Permanent" at bounding box center [476, 373] width 343 height 32
click at [628, 412] on div "Select alarm Yes, monitored Yes, not monitored No" at bounding box center [476, 411] width 345 height 36
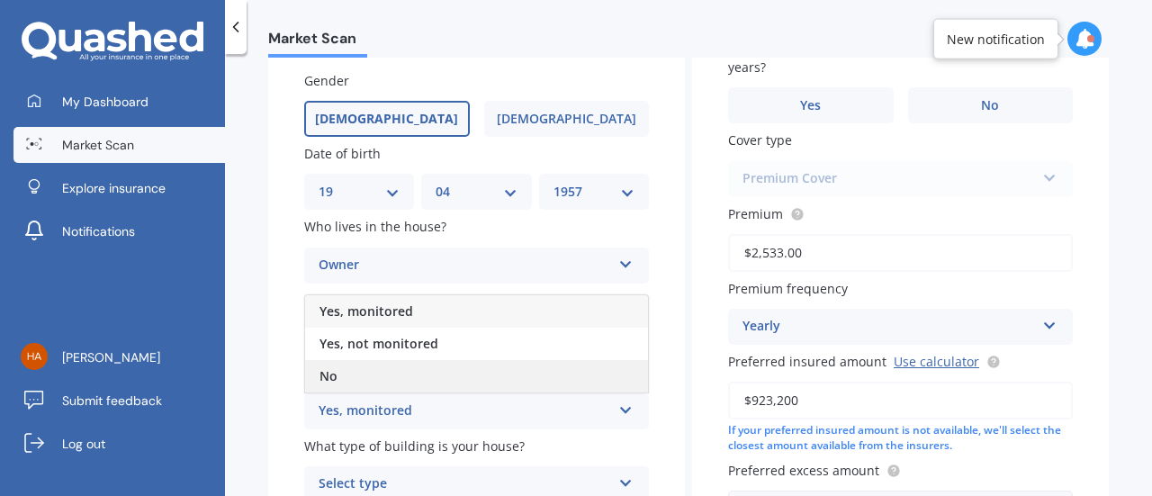
click at [426, 382] on div "No" at bounding box center [476, 376] width 343 height 32
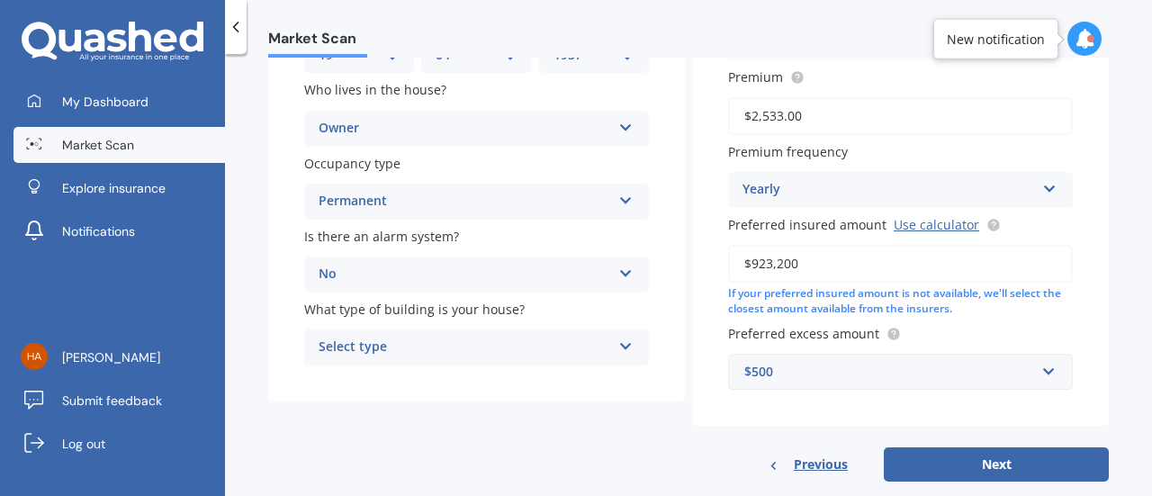
scroll to position [282, 0]
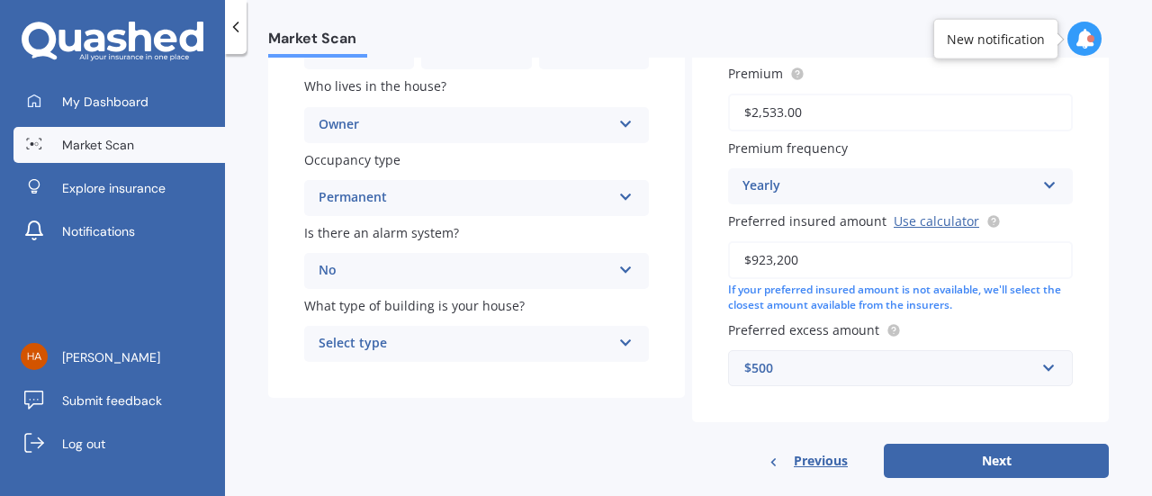
click at [618, 343] on icon at bounding box center [625, 339] width 15 height 13
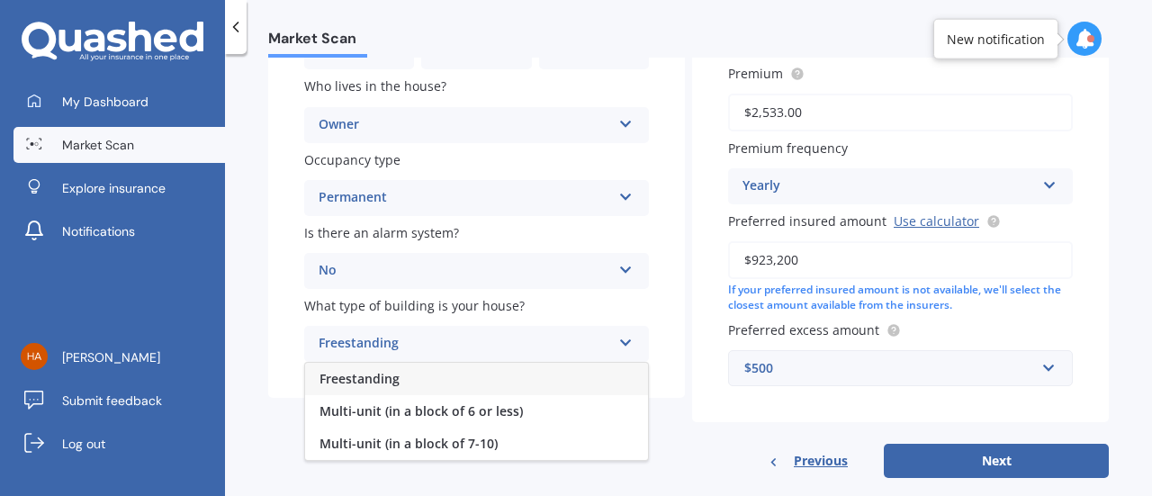
click at [419, 384] on div "Freestanding" at bounding box center [476, 379] width 343 height 32
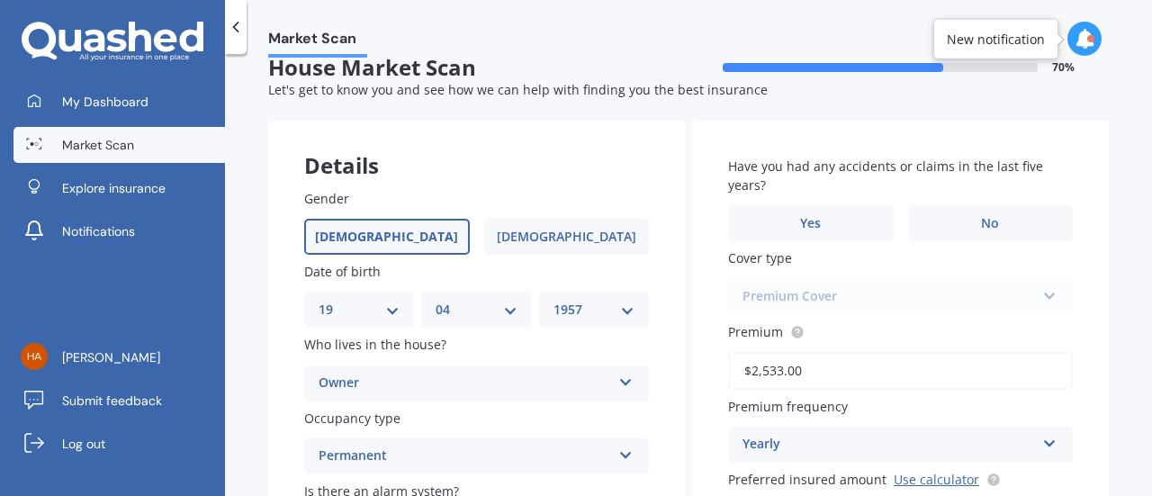
scroll to position [23, 0]
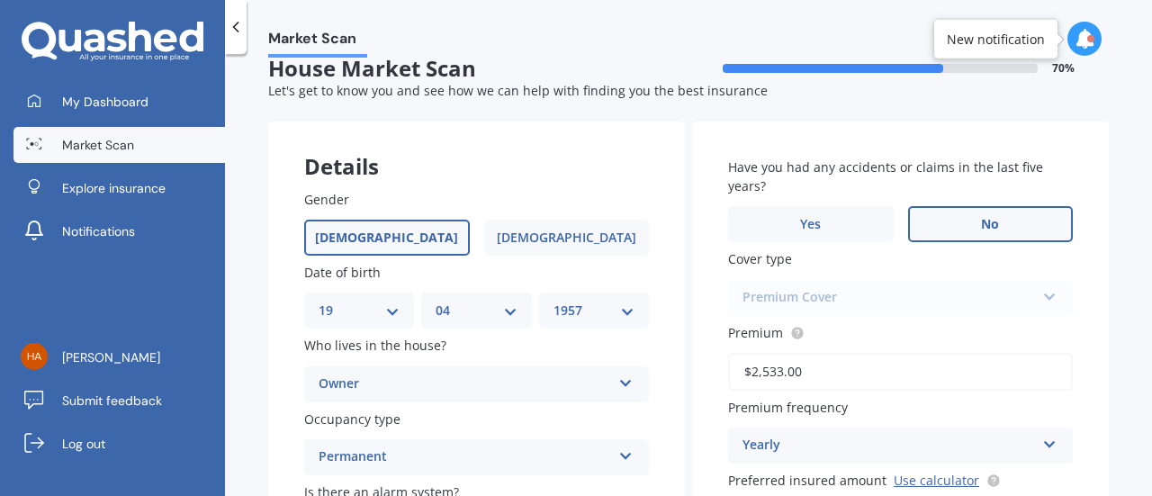
click at [1009, 221] on label "No" at bounding box center [991, 224] width 166 height 36
click at [0, 0] on input "No" at bounding box center [0, 0] width 0 height 0
click at [1037, 301] on div "Premium Cover Standard Cover Premium Cover Plus" at bounding box center [900, 298] width 345 height 36
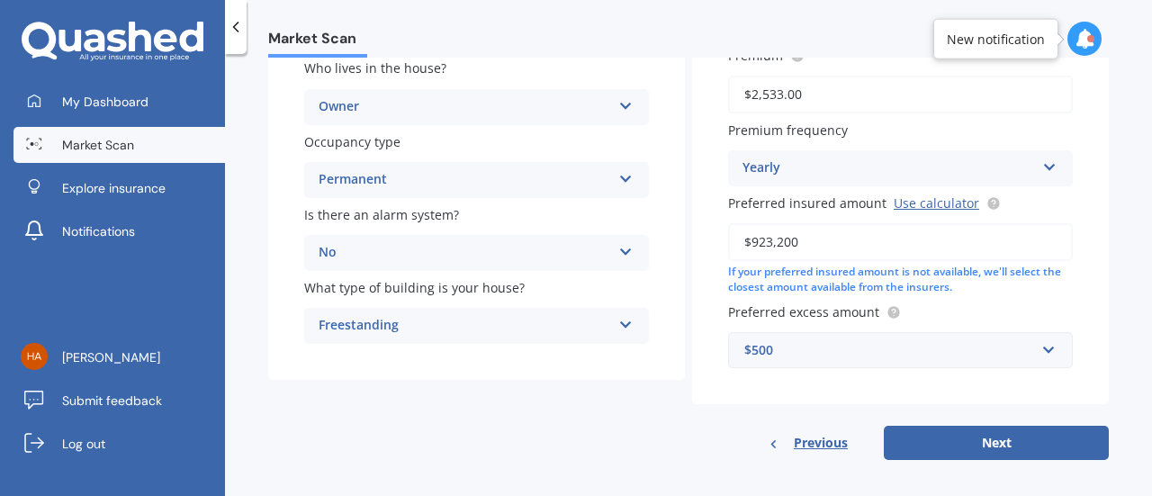
scroll to position [313, 0]
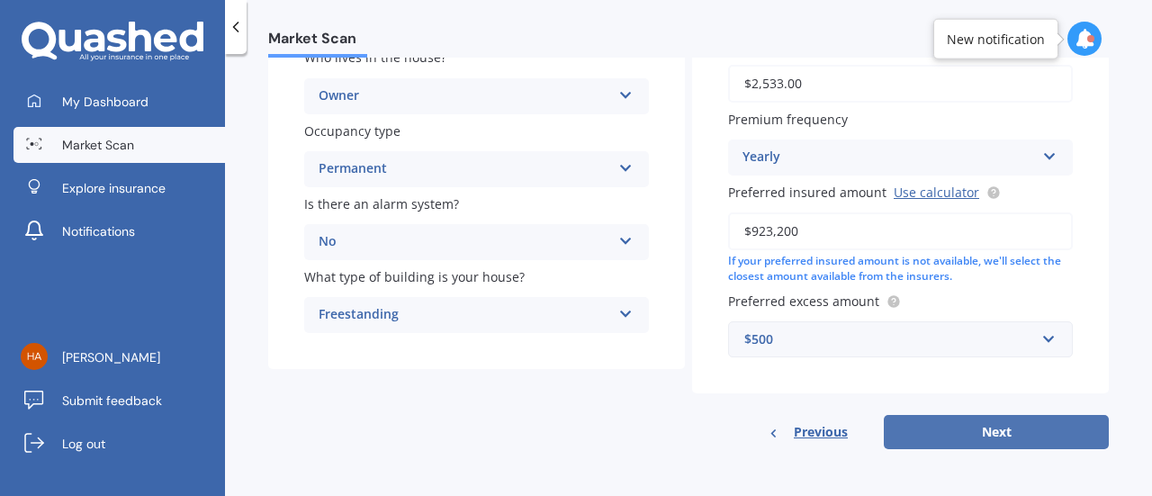
click at [946, 429] on button "Next" at bounding box center [995, 432] width 225 height 34
select select "19"
select select "04"
select select "1957"
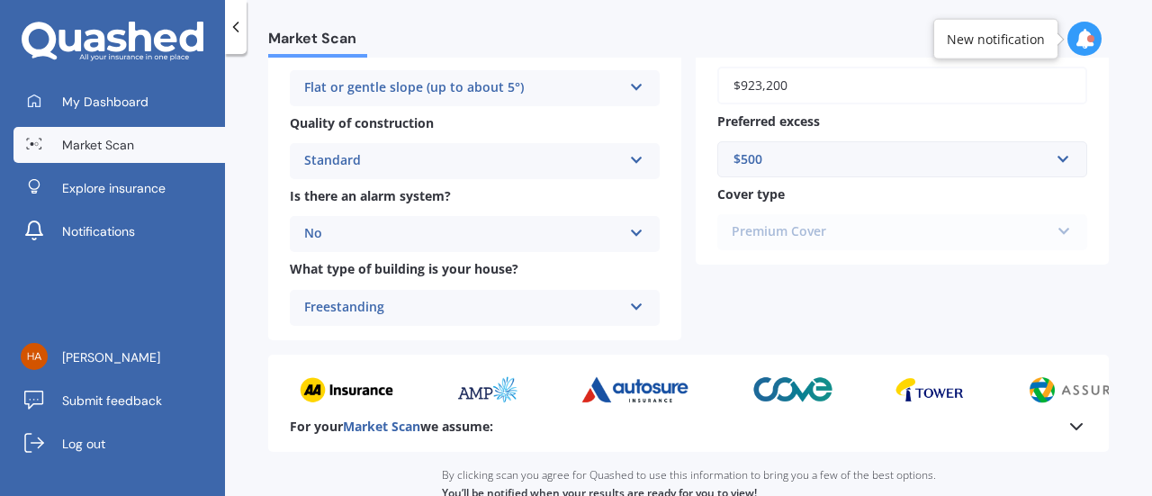
scroll to position [802, 0]
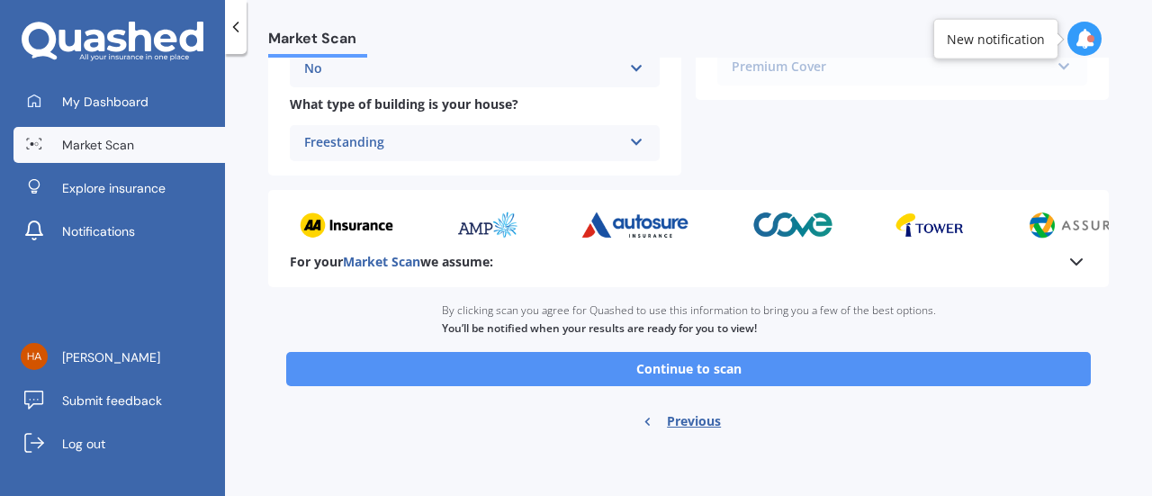
click at [799, 372] on button "Continue to scan" at bounding box center [688, 369] width 804 height 34
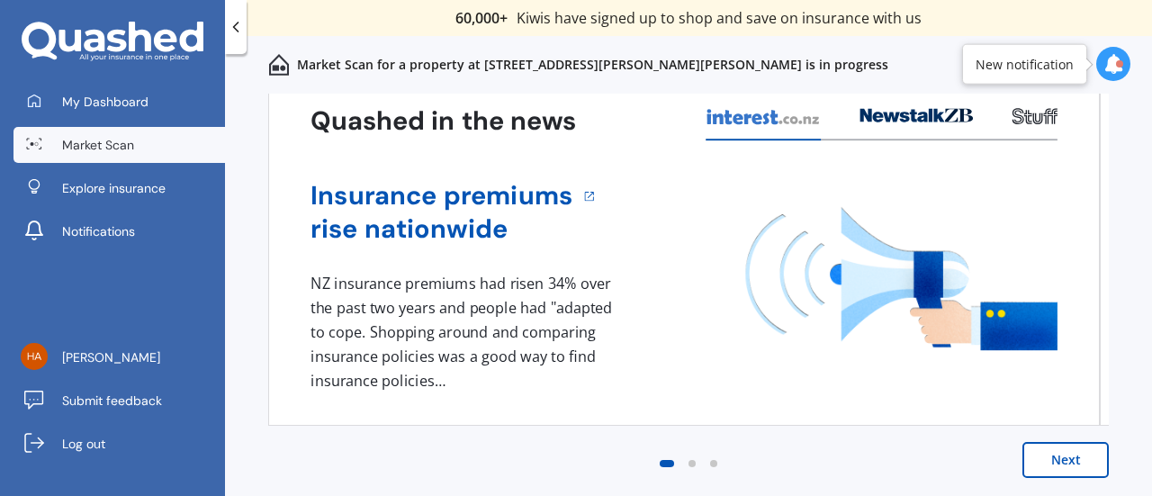
scroll to position [0, 0]
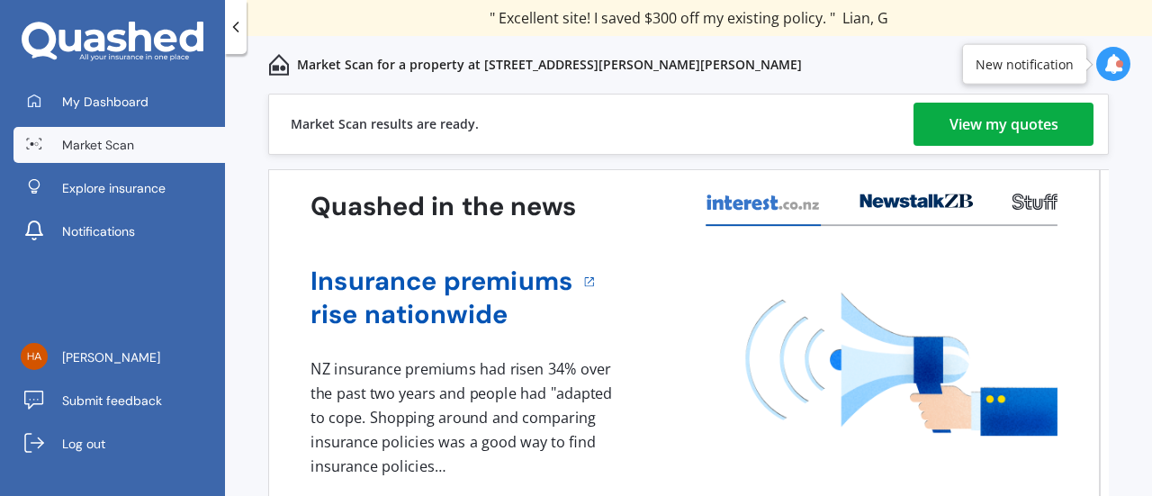
click at [971, 129] on div "View my quotes" at bounding box center [1003, 124] width 109 height 43
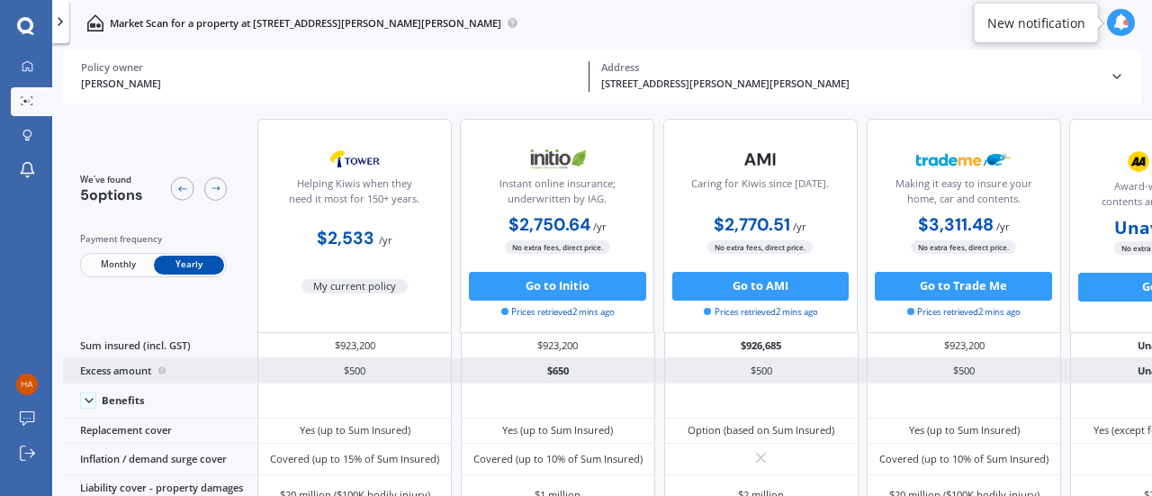
click at [1034, 375] on div "$500" at bounding box center [963, 370] width 194 height 25
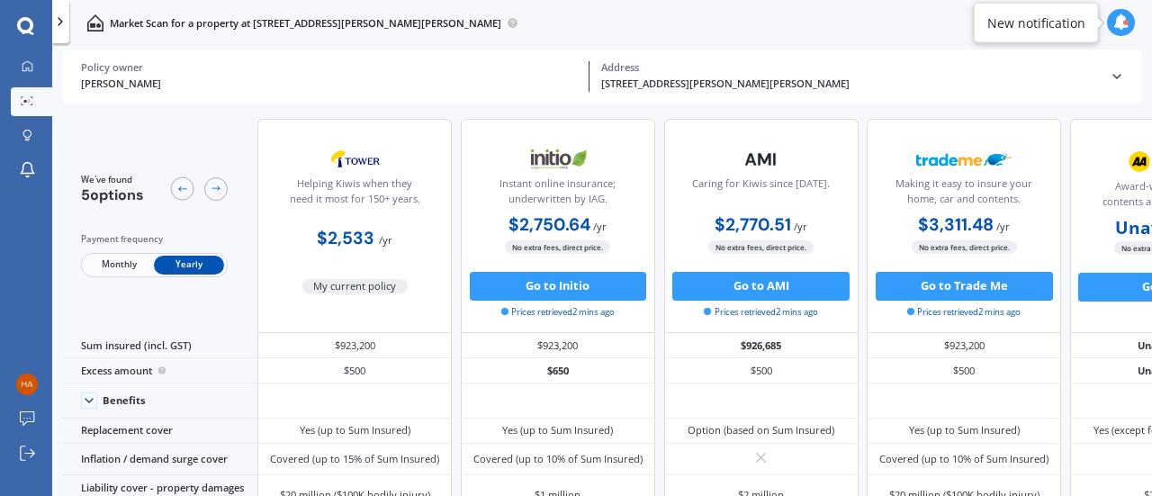
click at [112, 264] on span "Monthly" at bounding box center [119, 265] width 70 height 19
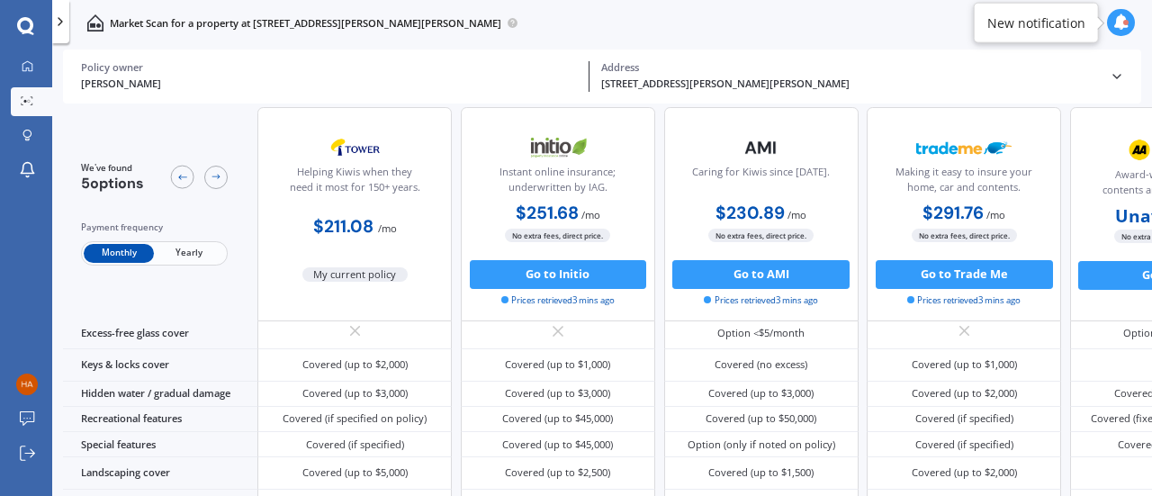
scroll to position [311, 0]
click at [341, 307] on div "Helping Kiwis when they need it most for 150+ years. $211.08 / mo My current po…" at bounding box center [354, 214] width 194 height 214
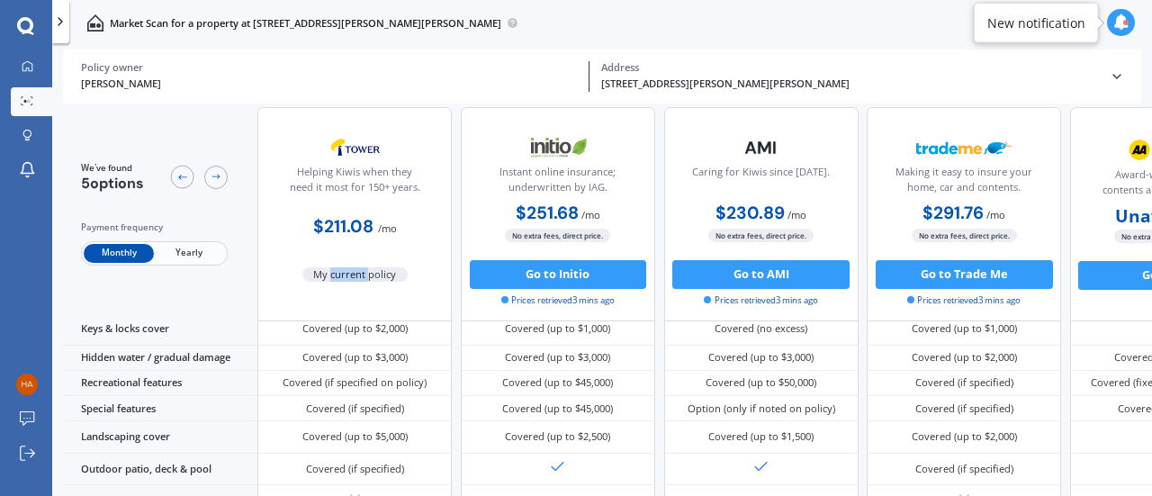
scroll to position [353, 0]
